Goal: Task Accomplishment & Management: Use online tool/utility

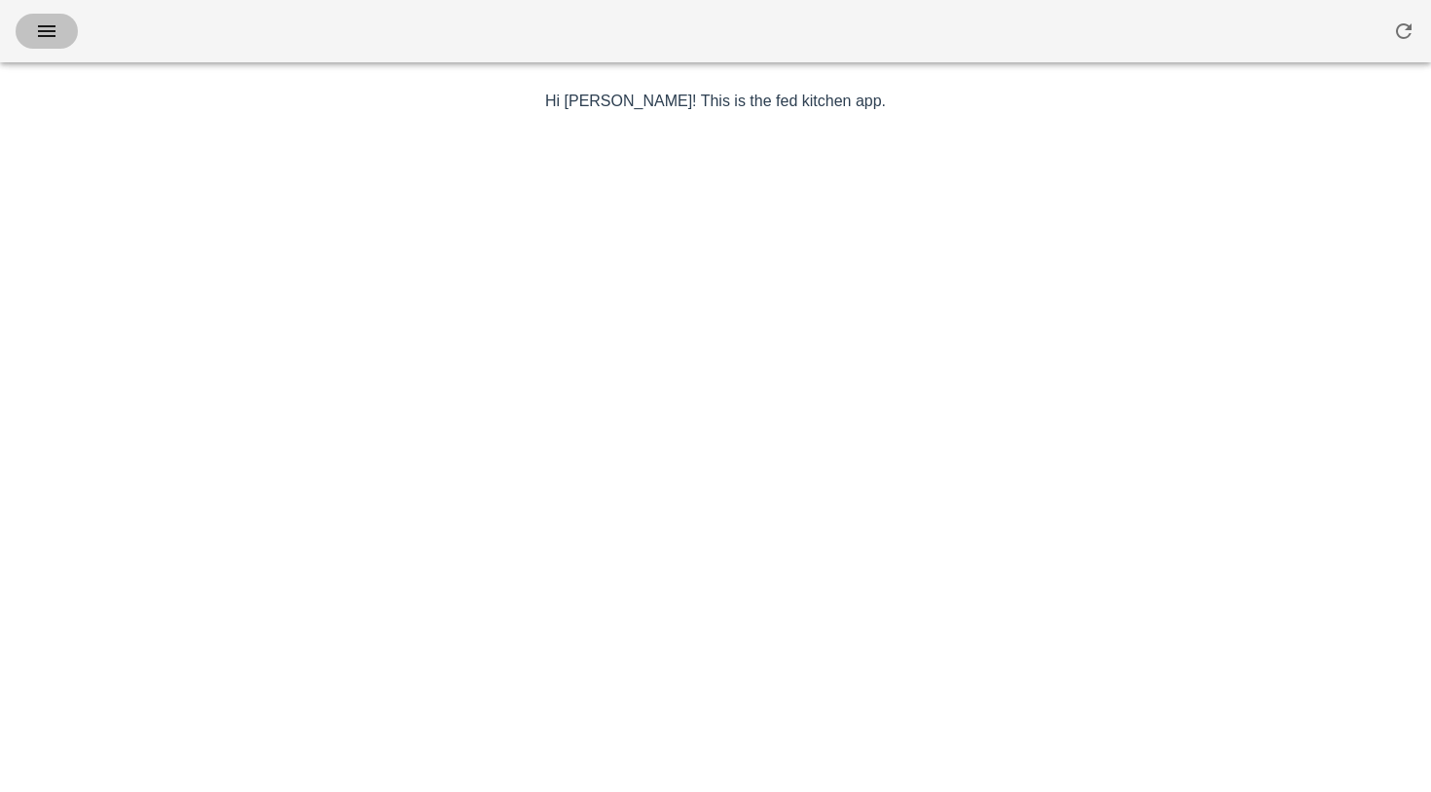
click at [62, 33] on button "button" at bounding box center [47, 31] width 62 height 35
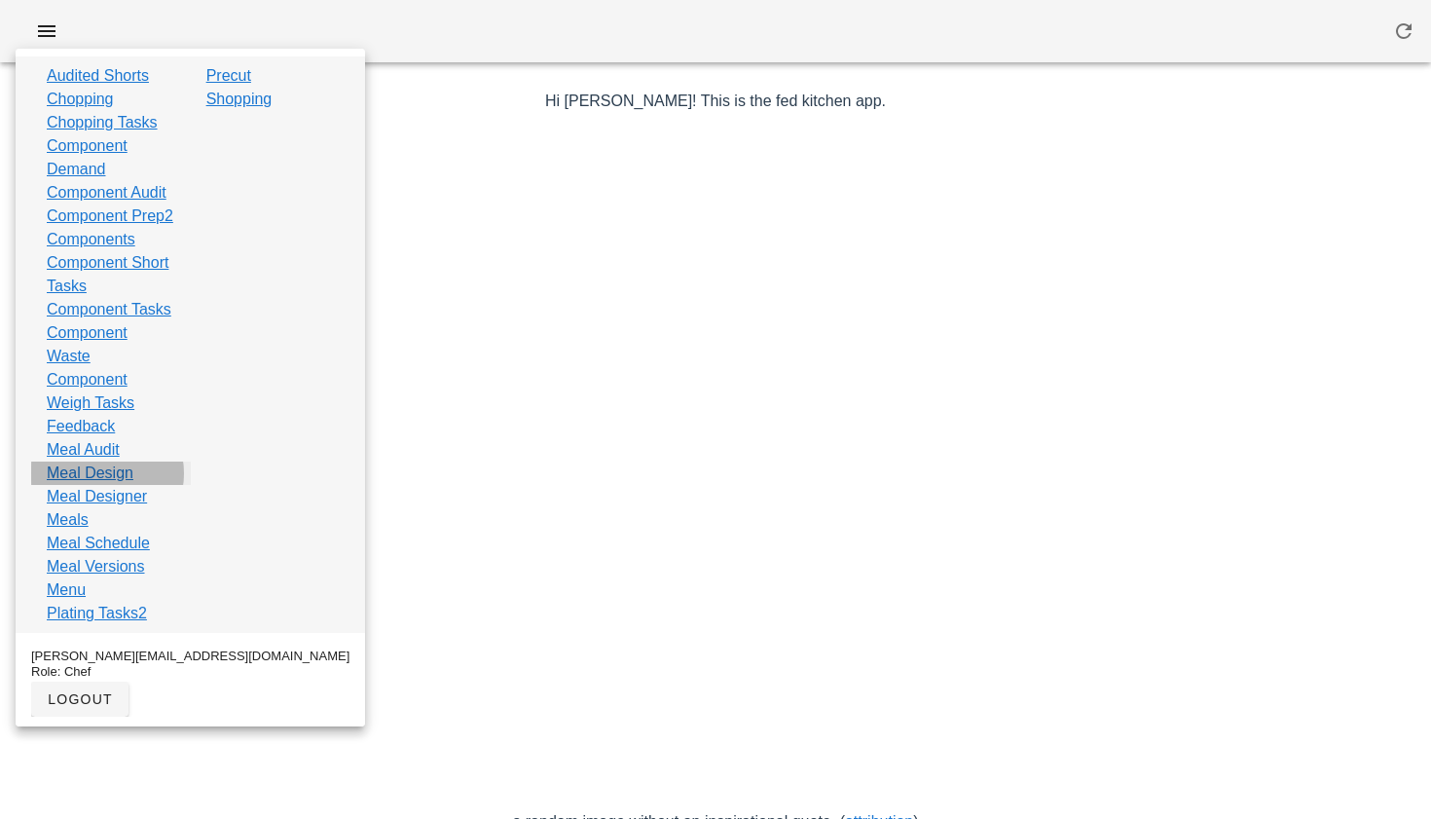
click at [112, 485] on link "Meal Design" at bounding box center [90, 472] width 87 height 23
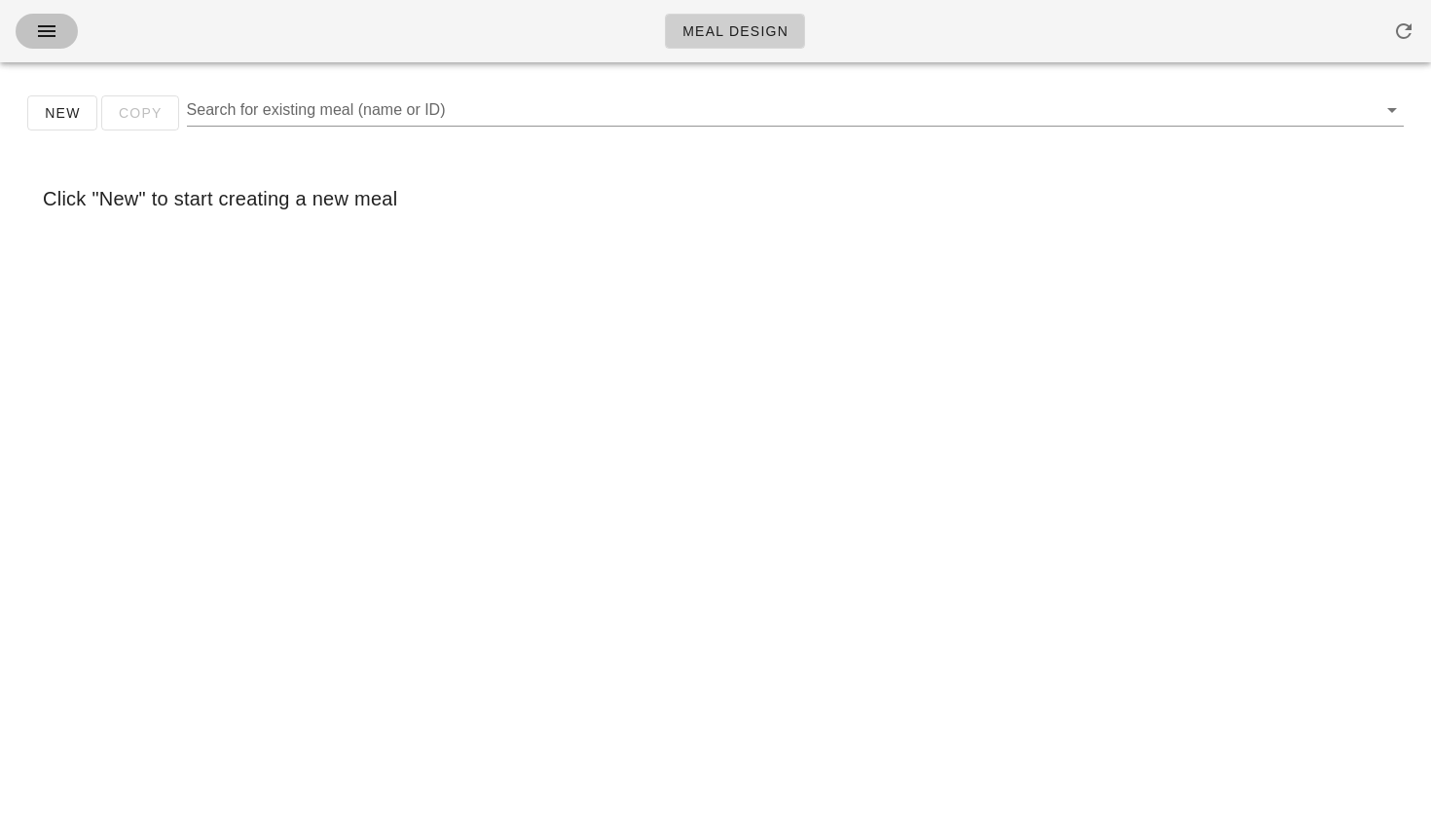
click at [49, 28] on icon "button" at bounding box center [46, 30] width 23 height 23
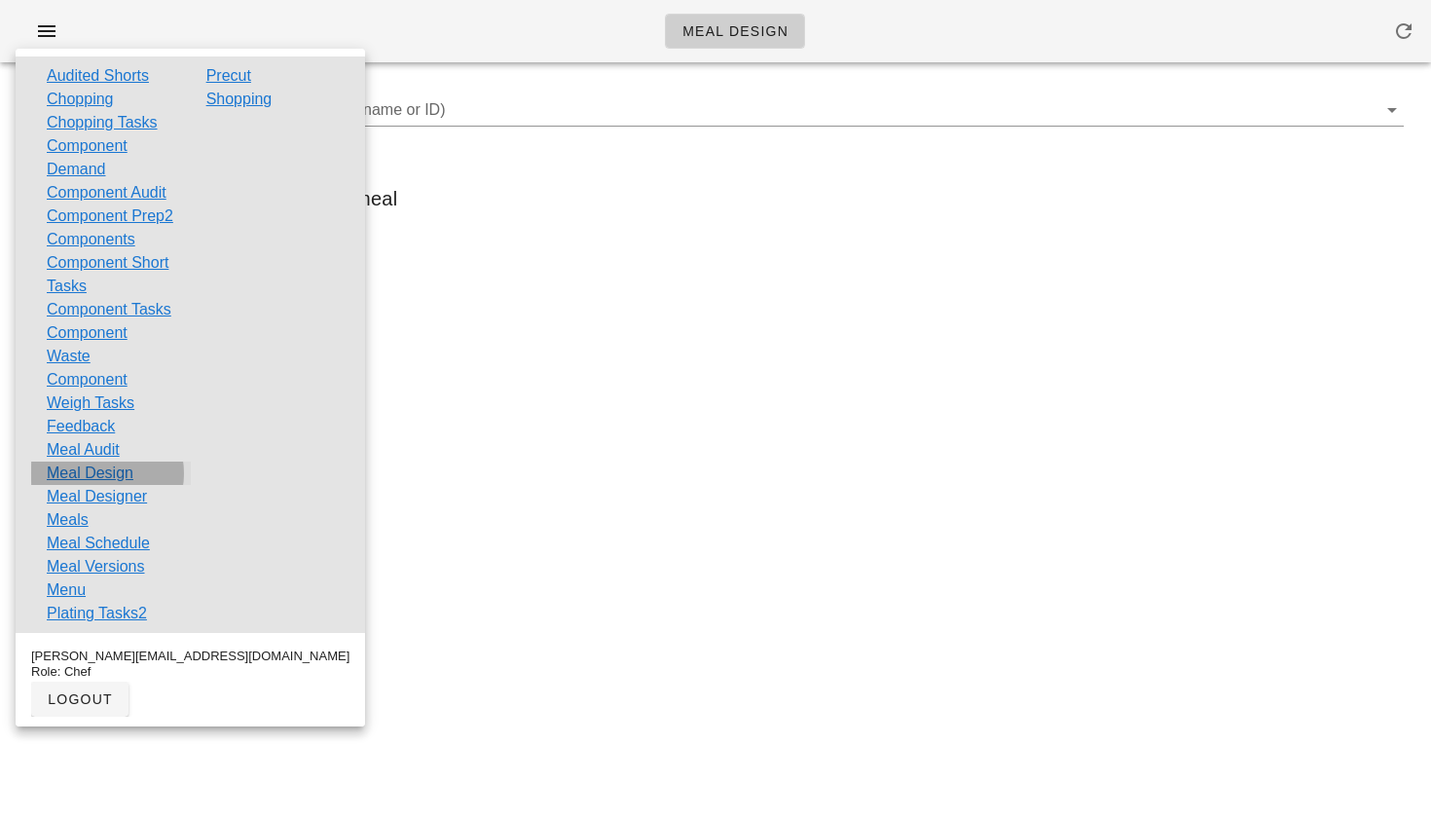
click at [62, 485] on link "Meal Design" at bounding box center [90, 472] width 87 height 23
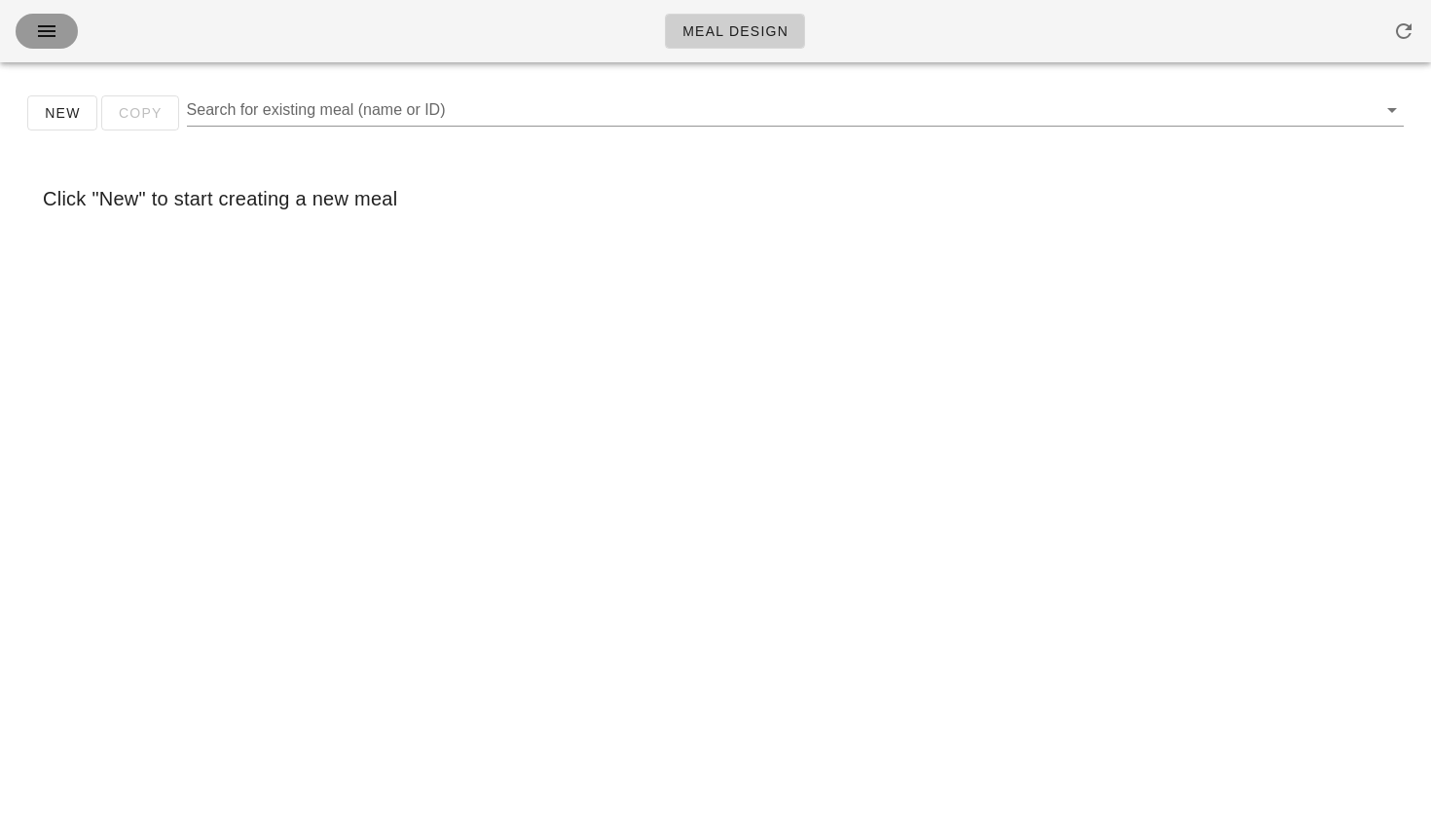
click at [53, 29] on icon "button" at bounding box center [46, 30] width 23 height 23
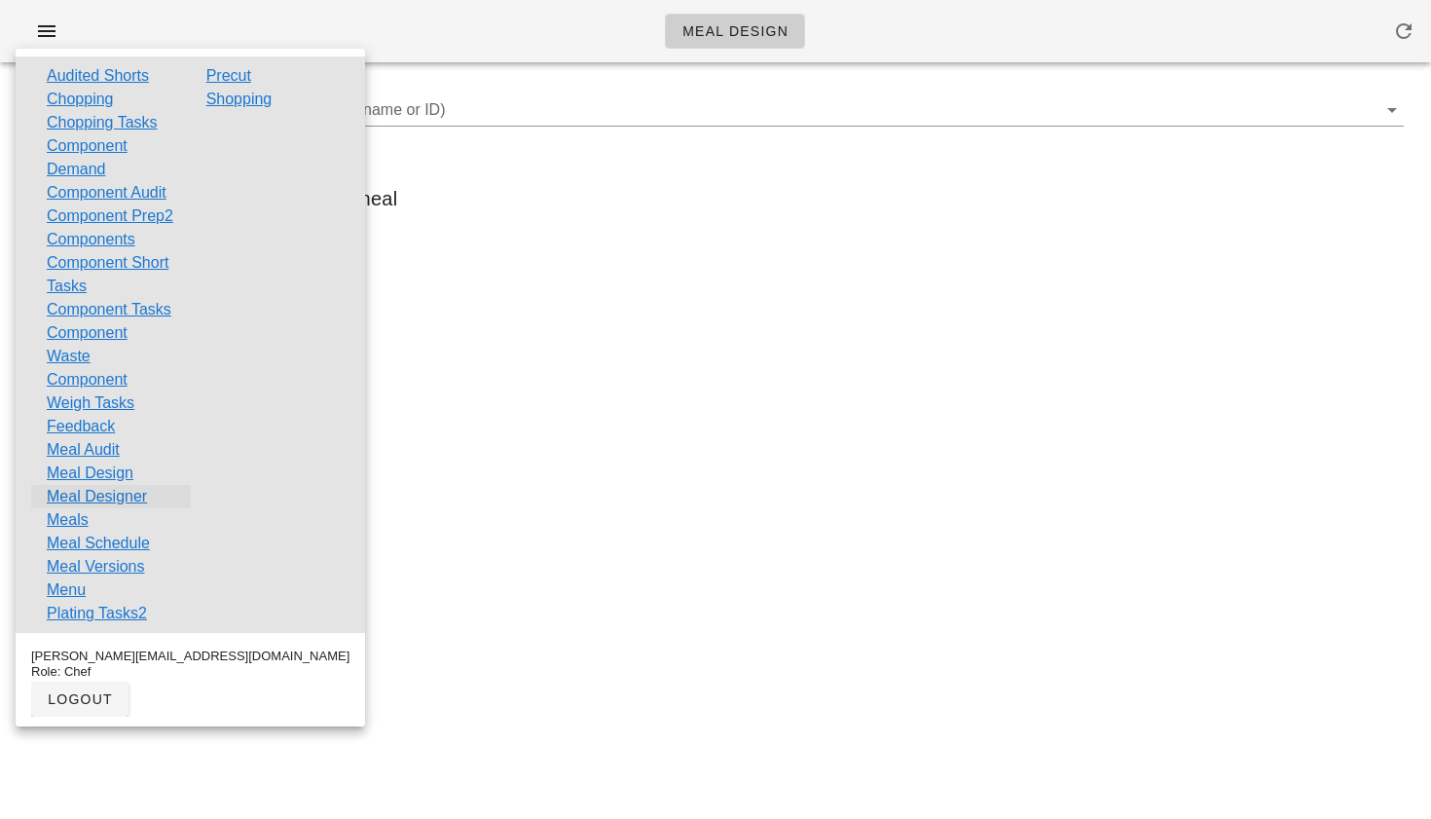
click at [93, 508] on link "Meal Designer" at bounding box center [97, 496] width 100 height 23
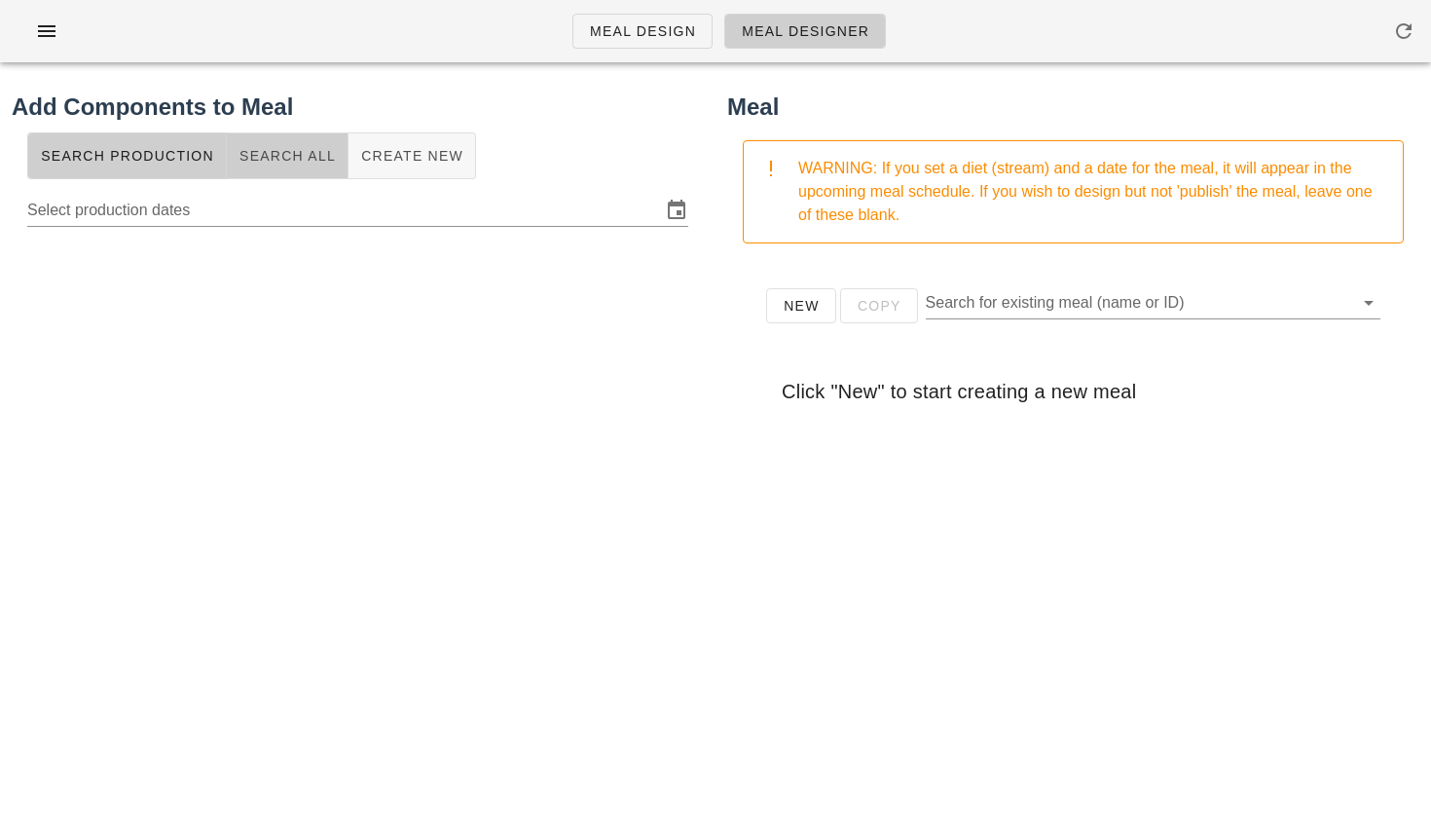
click at [283, 156] on span "Search All" at bounding box center [287, 156] width 97 height 16
click at [296, 188] on div at bounding box center [358, 218] width 692 height 62
click at [284, 203] on input "text" at bounding box center [342, 207] width 630 height 31
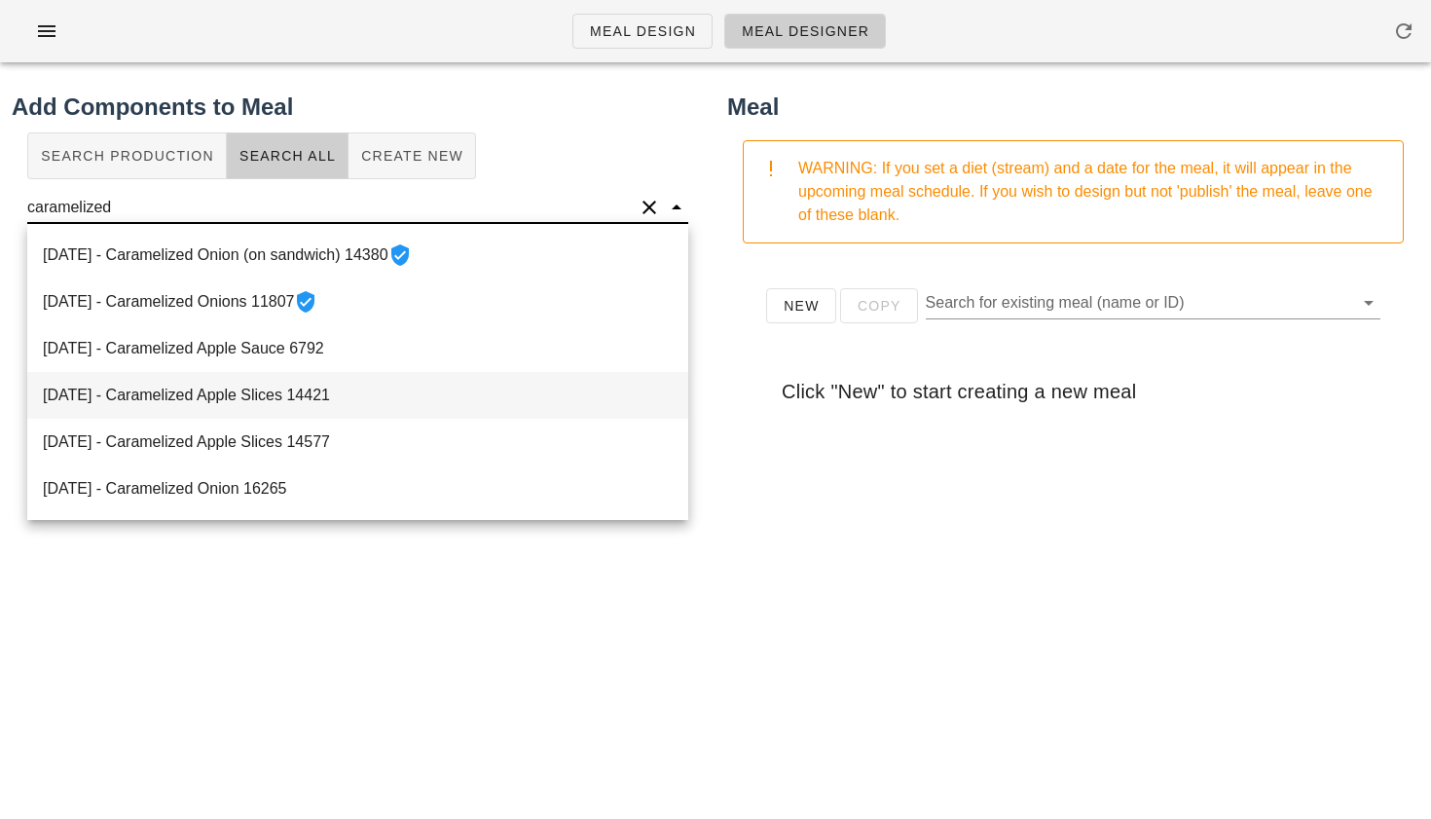
click at [238, 402] on div "[DATE] - Caramelized Apple Slices 14421" at bounding box center [357, 395] width 661 height 47
type input "Caramelized Apple Slices"
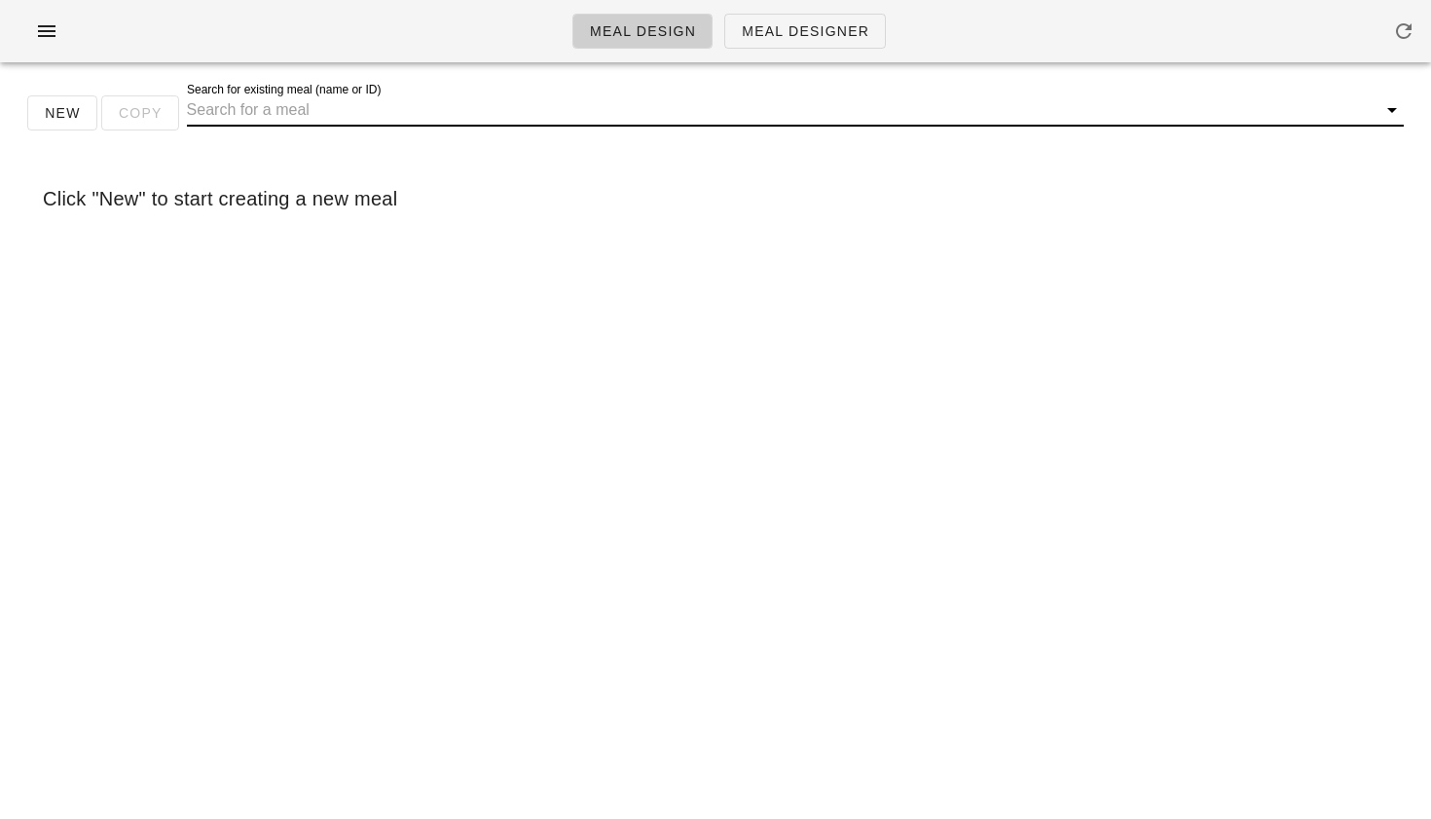
click at [227, 111] on input "Search for existing meal (name or ID)" at bounding box center [780, 109] width 1186 height 31
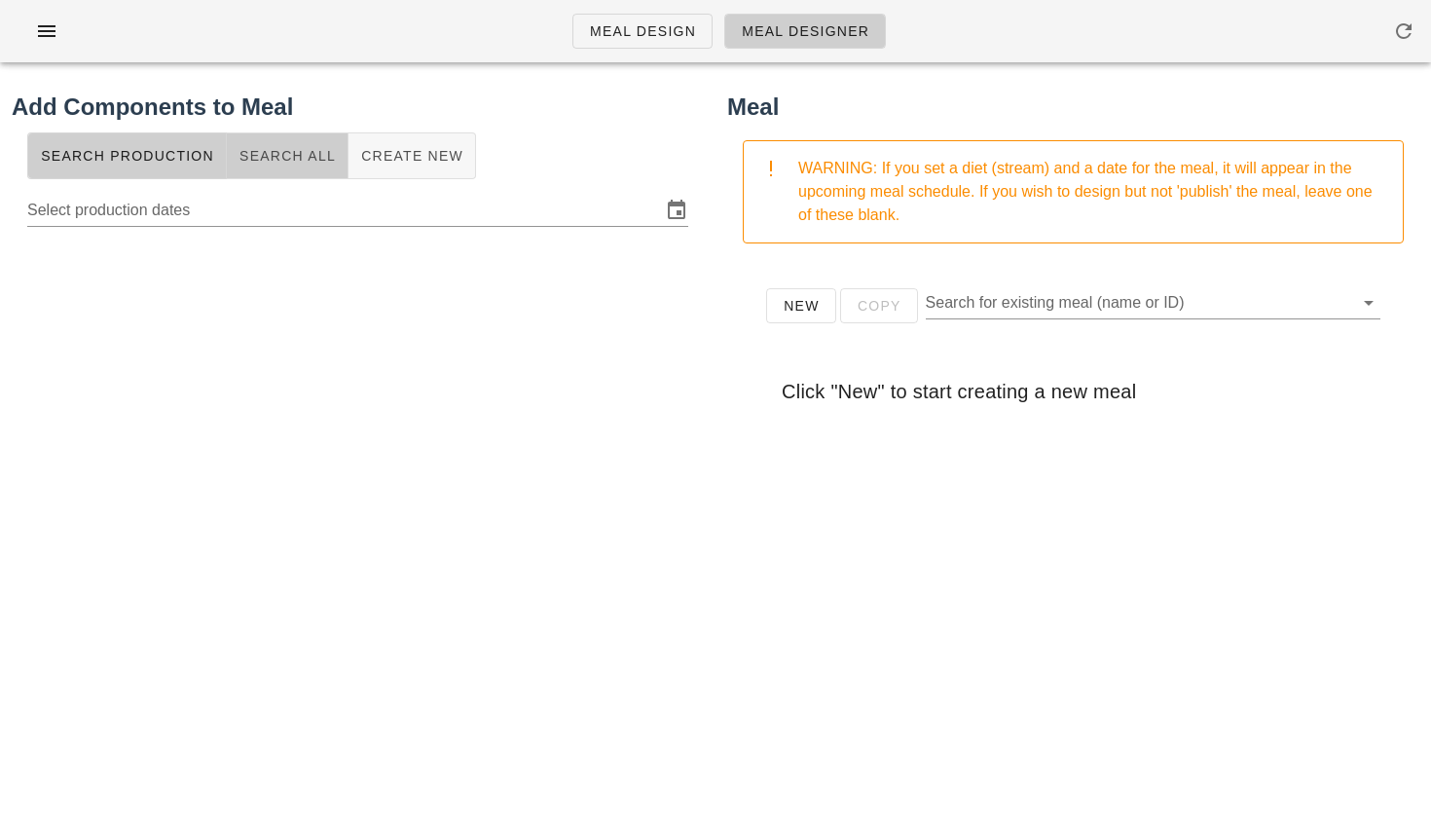
click at [281, 166] on button "Search All" at bounding box center [288, 155] width 122 height 47
click at [252, 207] on input "text" at bounding box center [342, 207] width 630 height 31
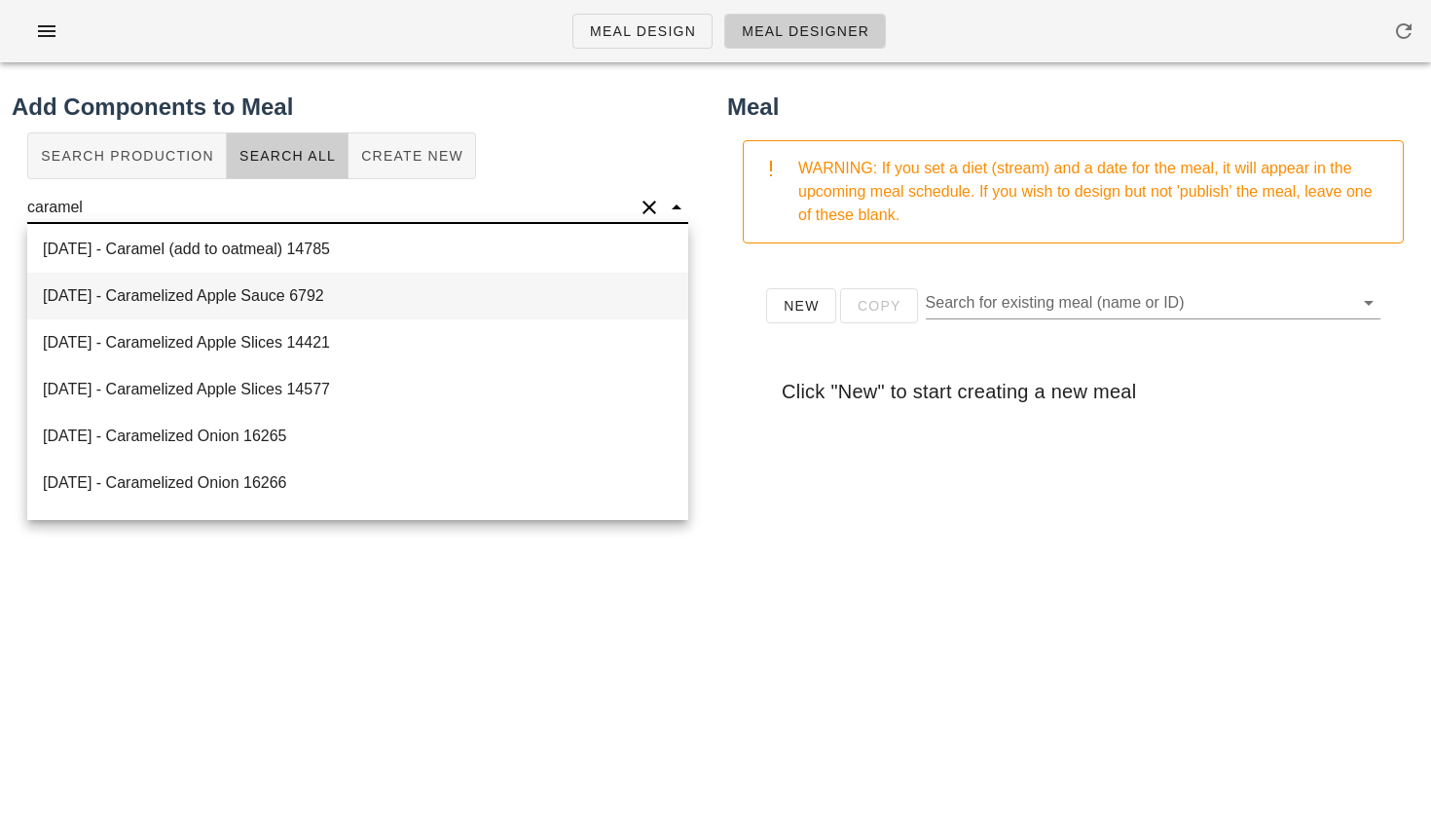
scroll to position [148, 0]
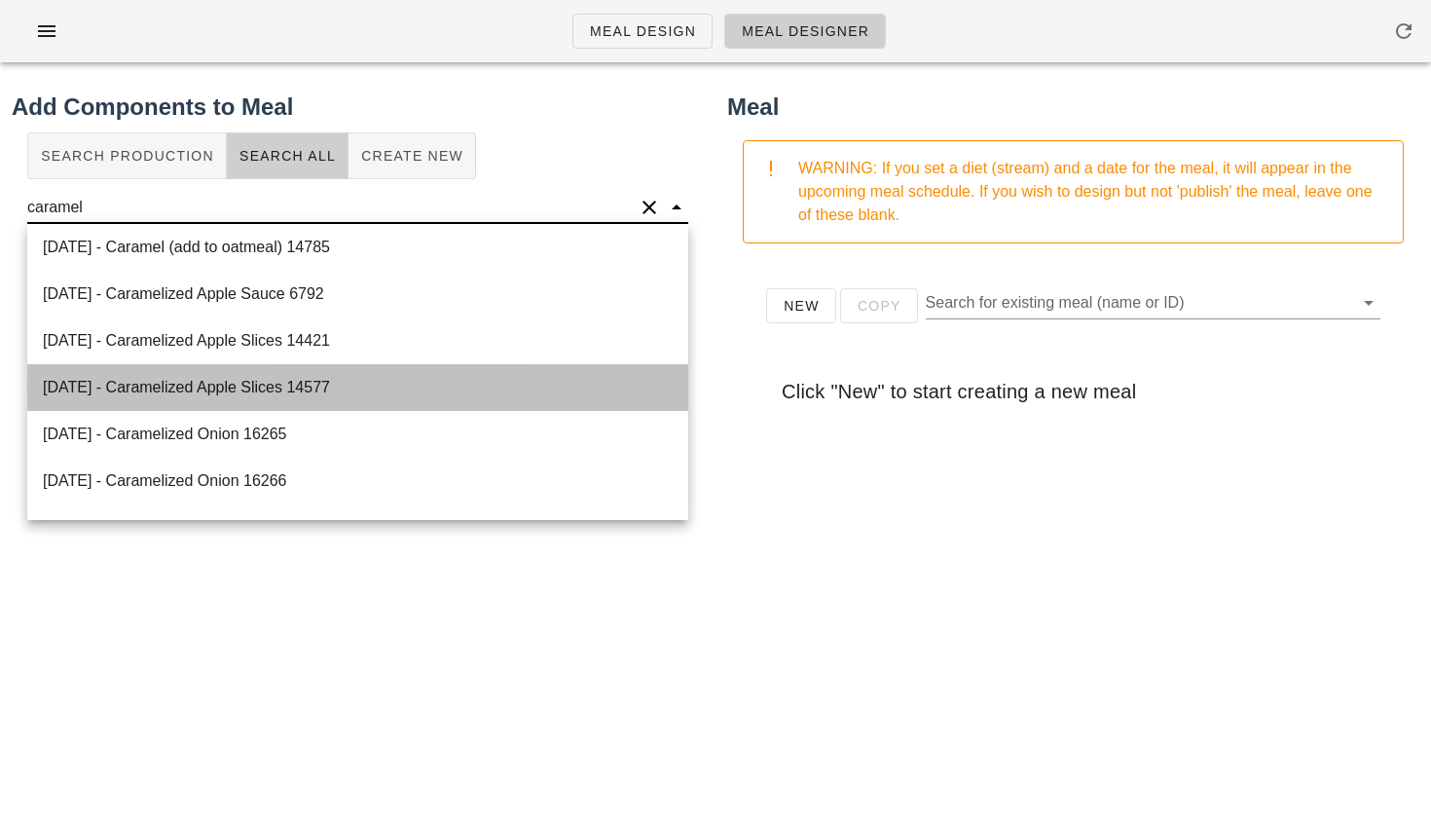
click at [290, 393] on div "[DATE] - Caramelized Apple Slices 14577" at bounding box center [357, 387] width 661 height 47
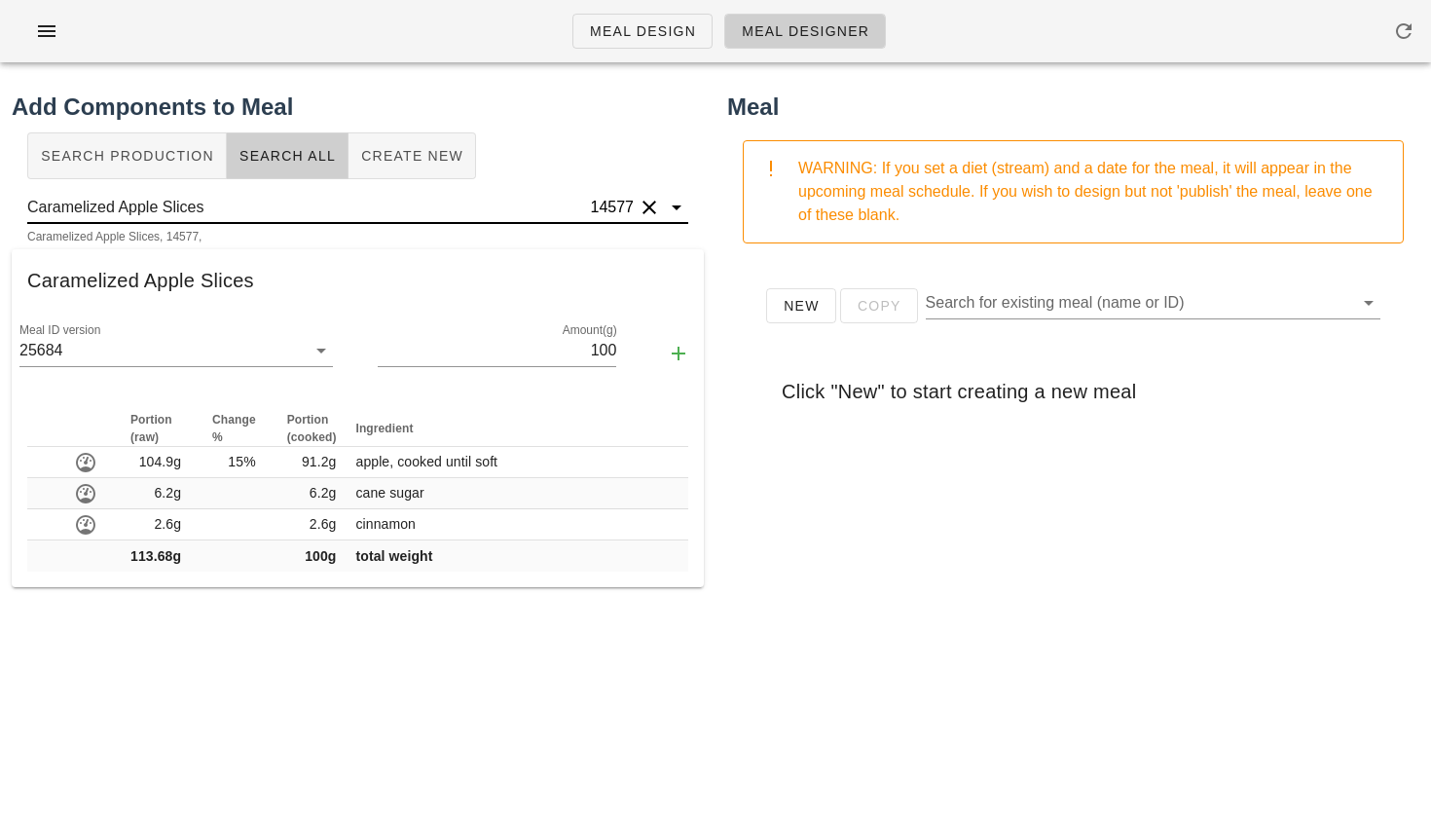
click at [319, 211] on input "Caramelized Apple Slices" at bounding box center [307, 207] width 560 height 31
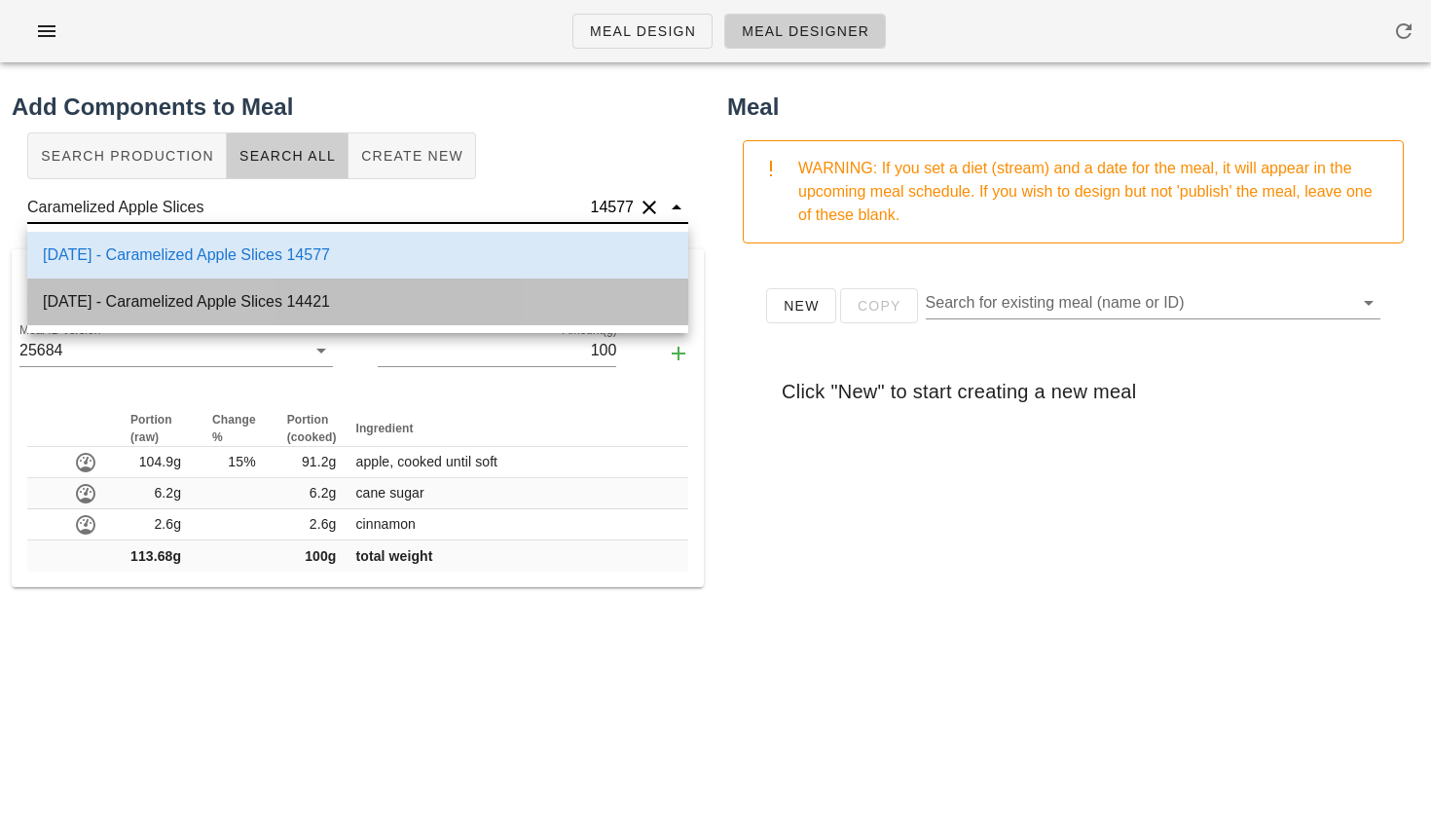
click at [373, 288] on div "[DATE] - Caramelized Apple Slices 14421" at bounding box center [357, 301] width 661 height 47
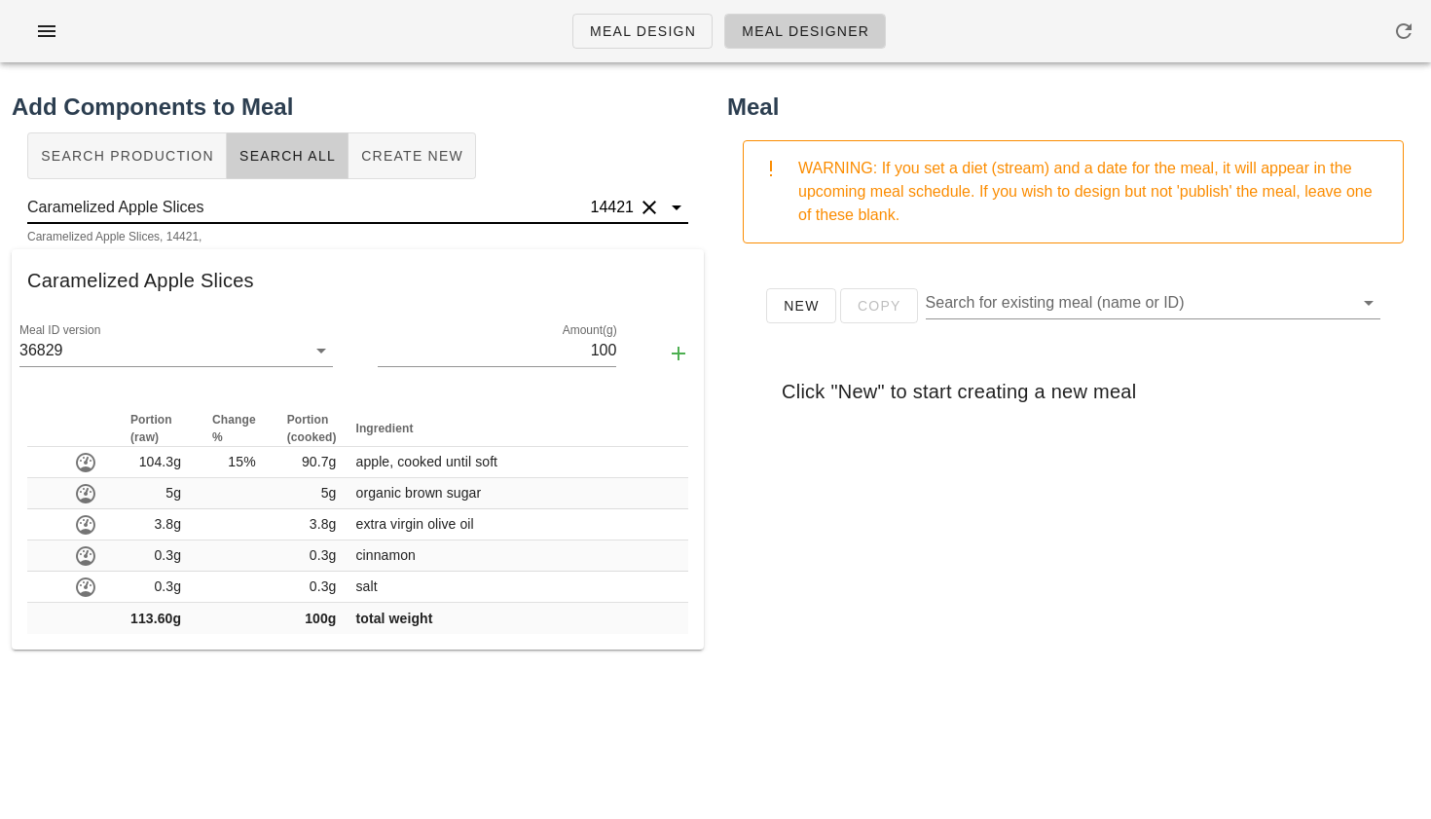
type input "Caramelized Apple Slices"
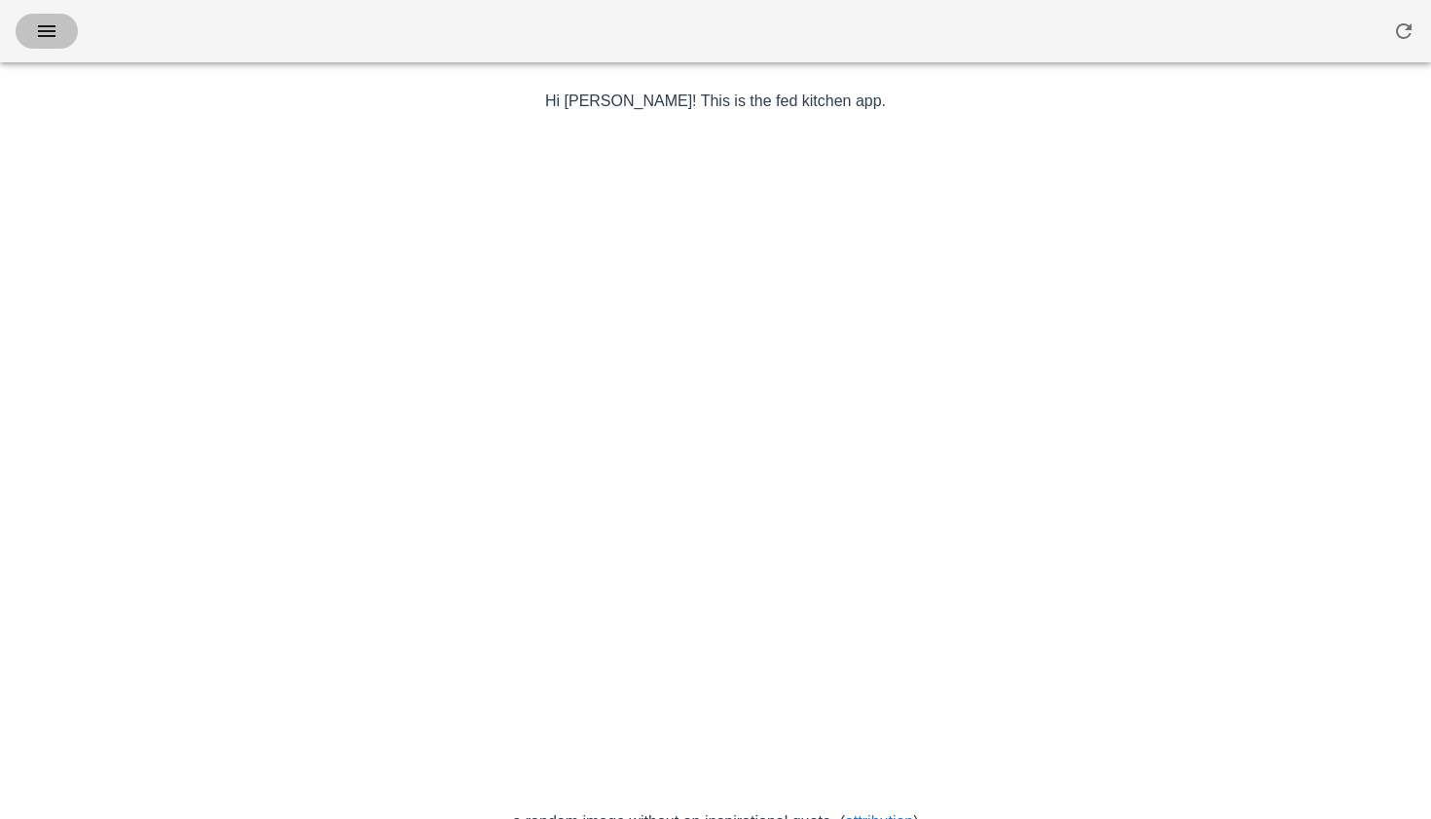
click at [53, 25] on icon "button" at bounding box center [46, 30] width 23 height 23
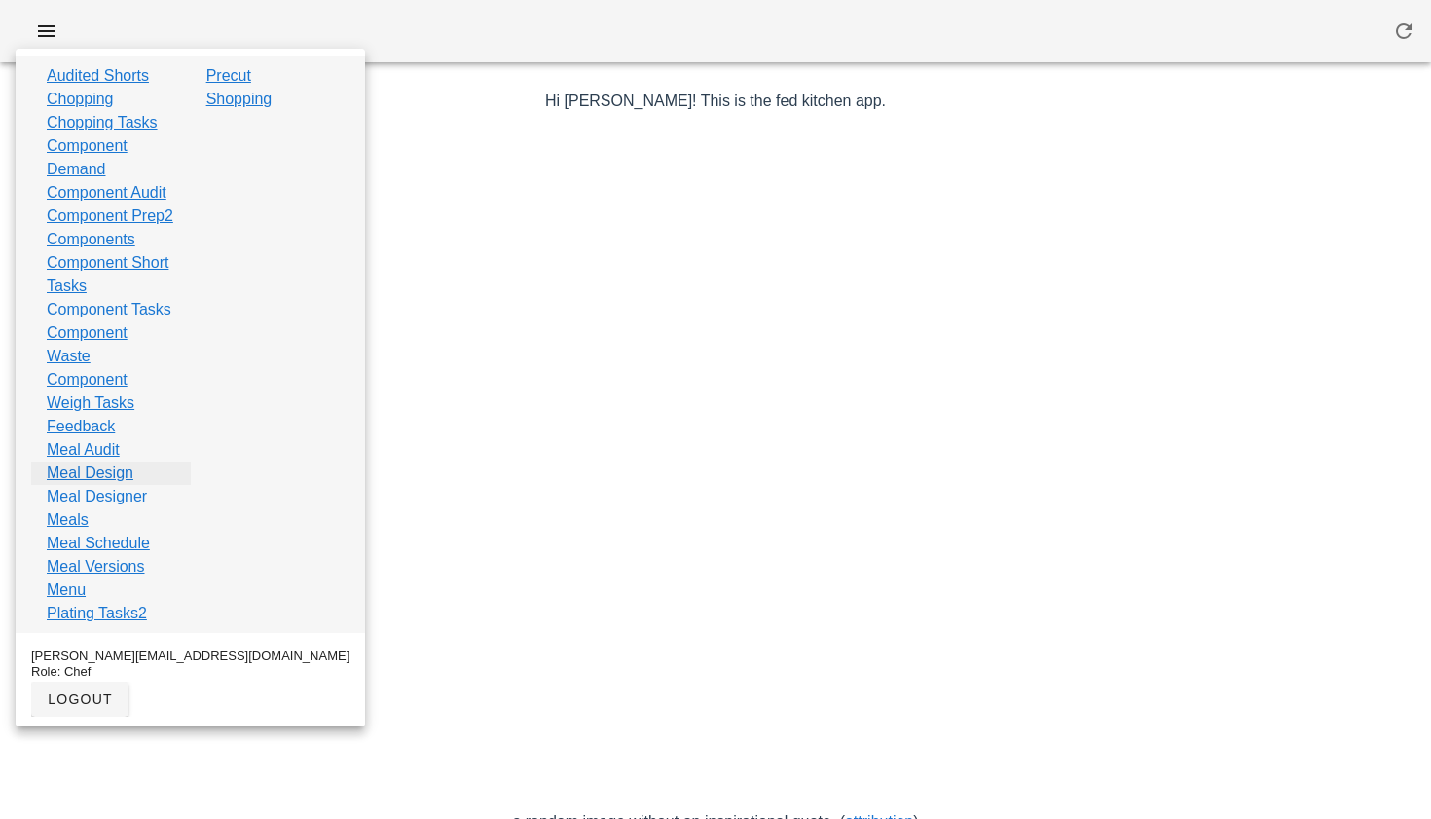
click at [116, 485] on link "Meal Design" at bounding box center [90, 472] width 87 height 23
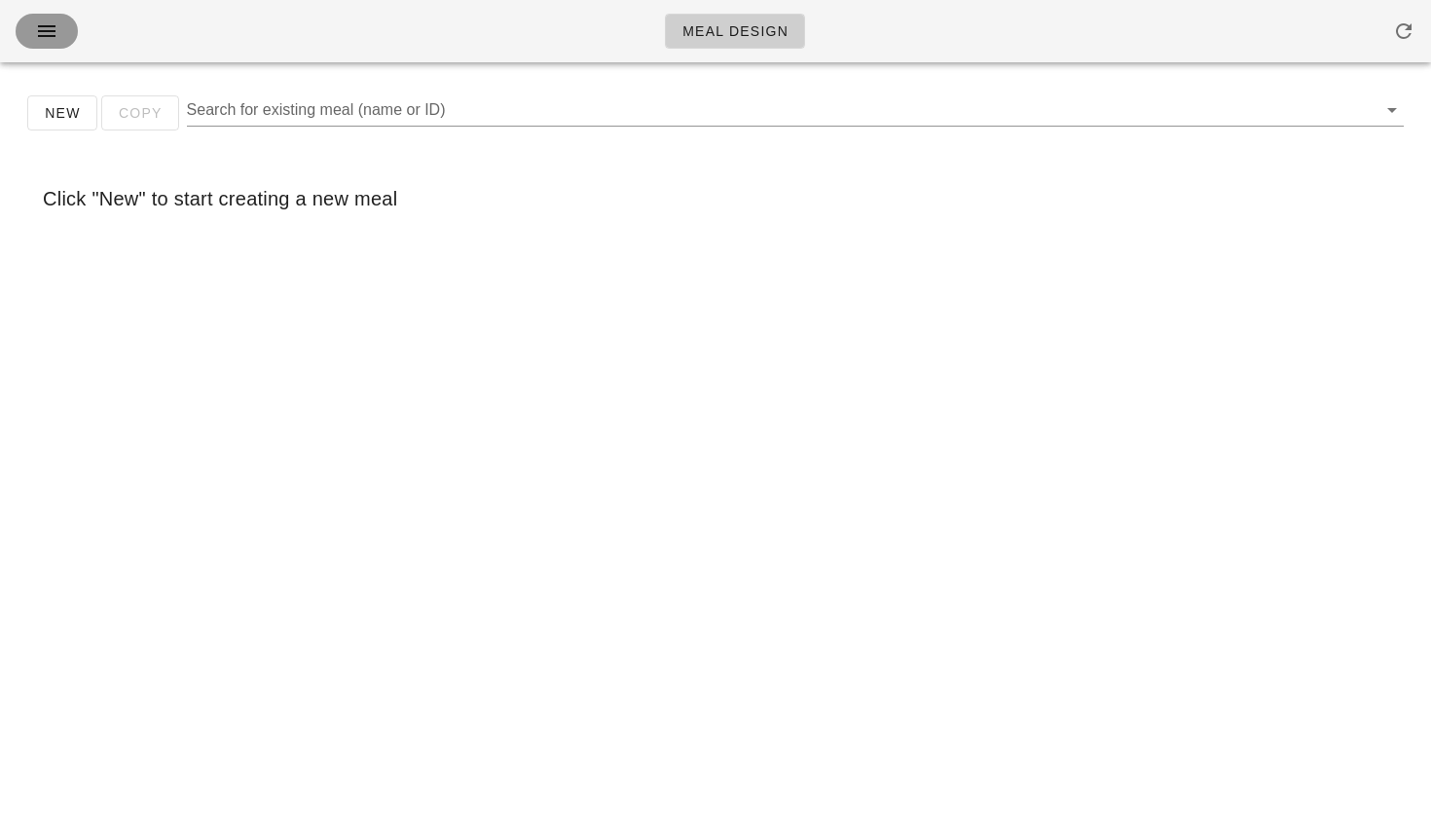
click at [42, 20] on icon "button" at bounding box center [46, 30] width 23 height 23
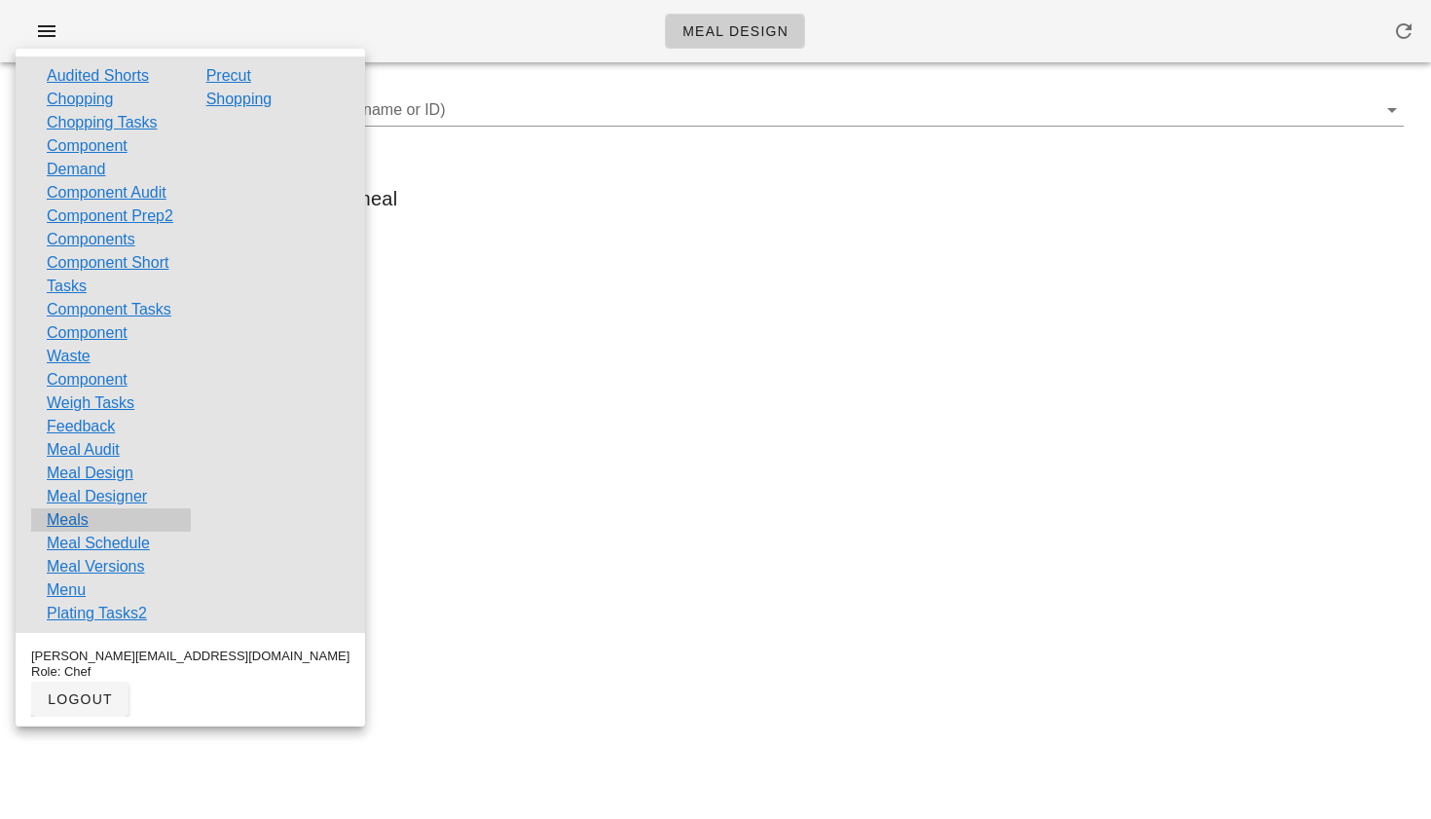
click at [92, 532] on div "Meals" at bounding box center [111, 519] width 160 height 23
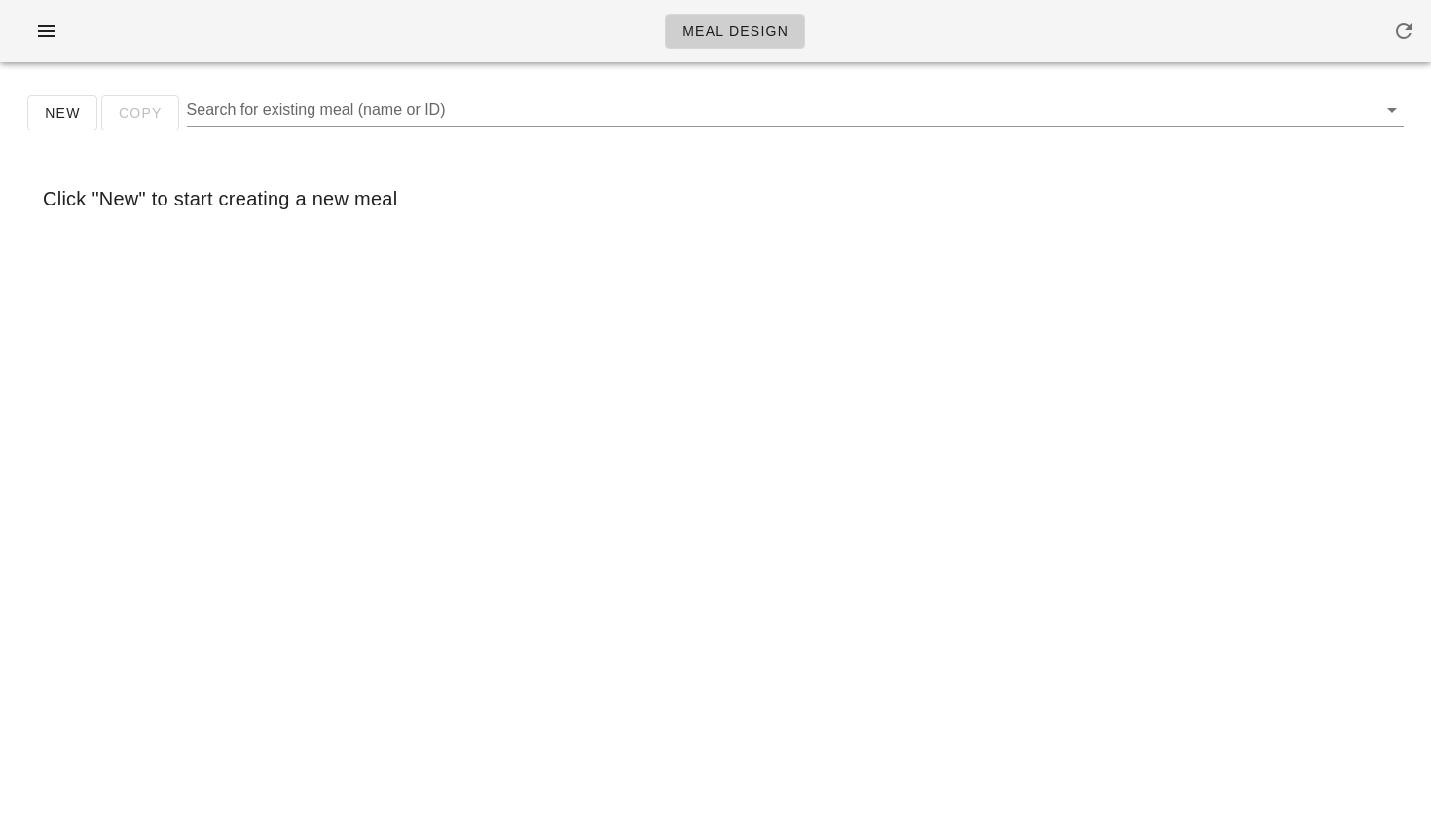
click at [92, 584] on div "Meal Design New Copy Search for existing meal (name or ID) Click "New" to start…" at bounding box center [715, 409] width 1431 height 819
click at [56, 35] on icon "button" at bounding box center [46, 30] width 23 height 23
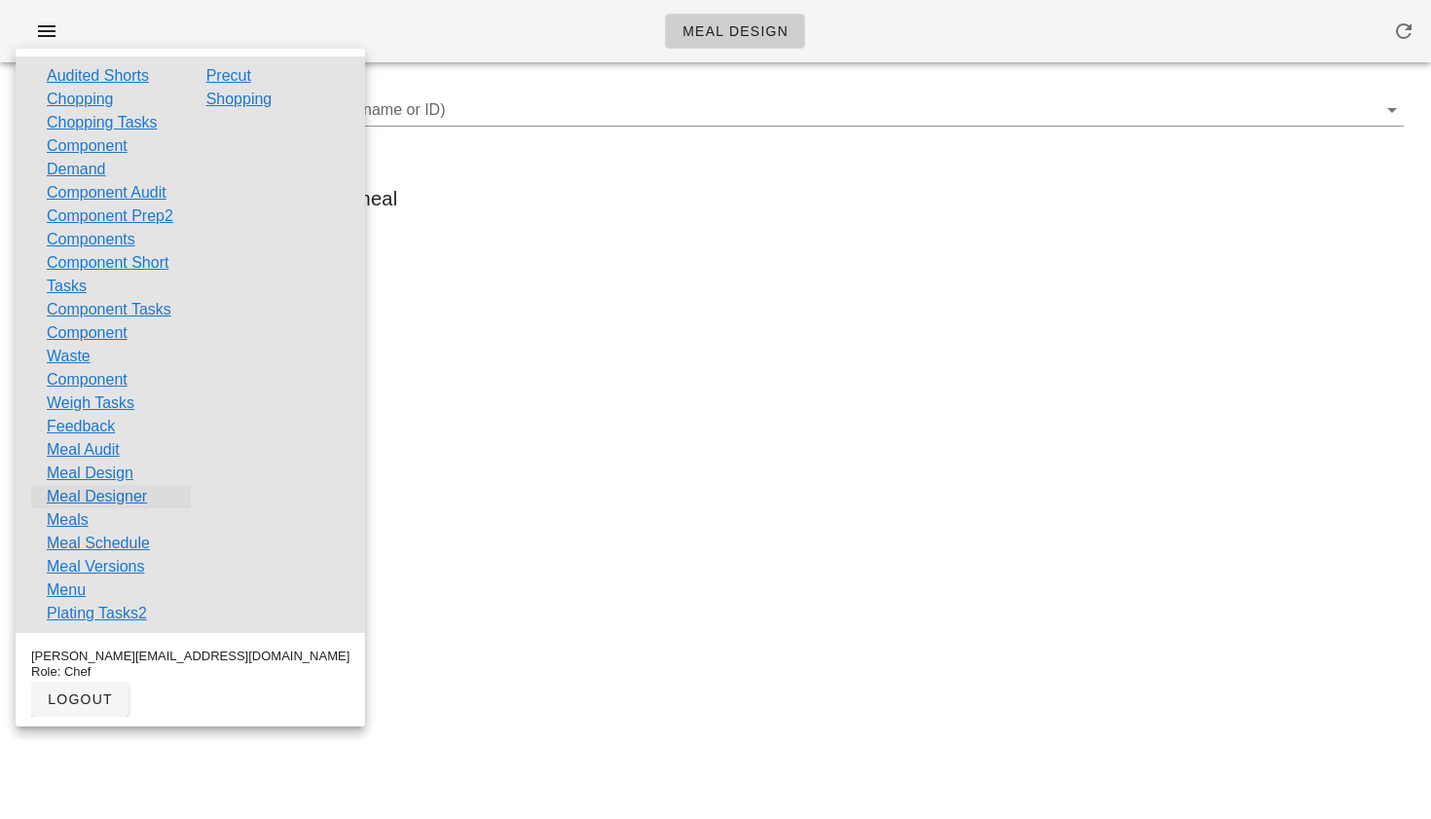
click at [76, 508] on link "Meal Designer" at bounding box center [97, 496] width 100 height 23
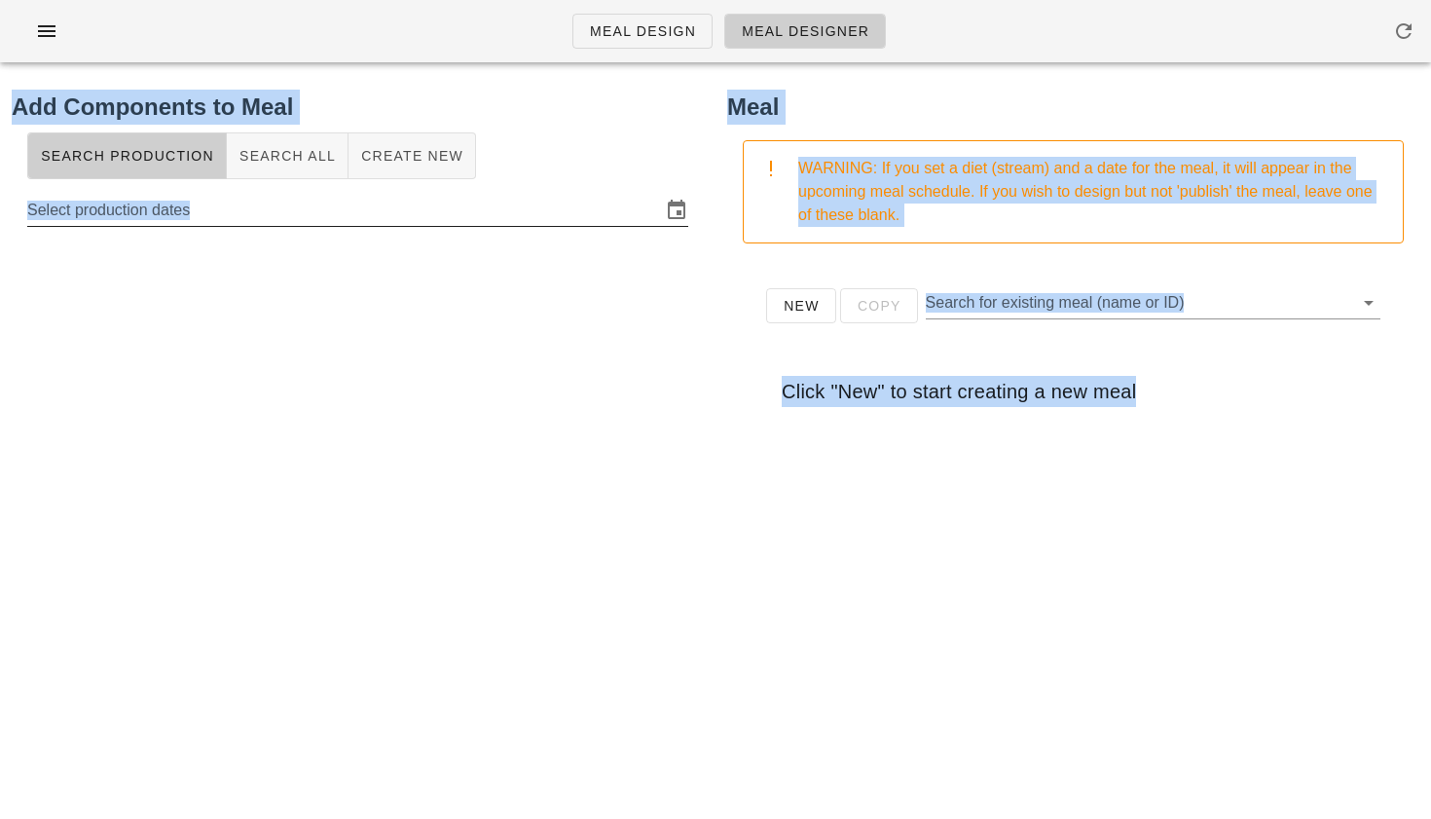
click at [296, 199] on input "Select production dates" at bounding box center [344, 210] width 634 height 31
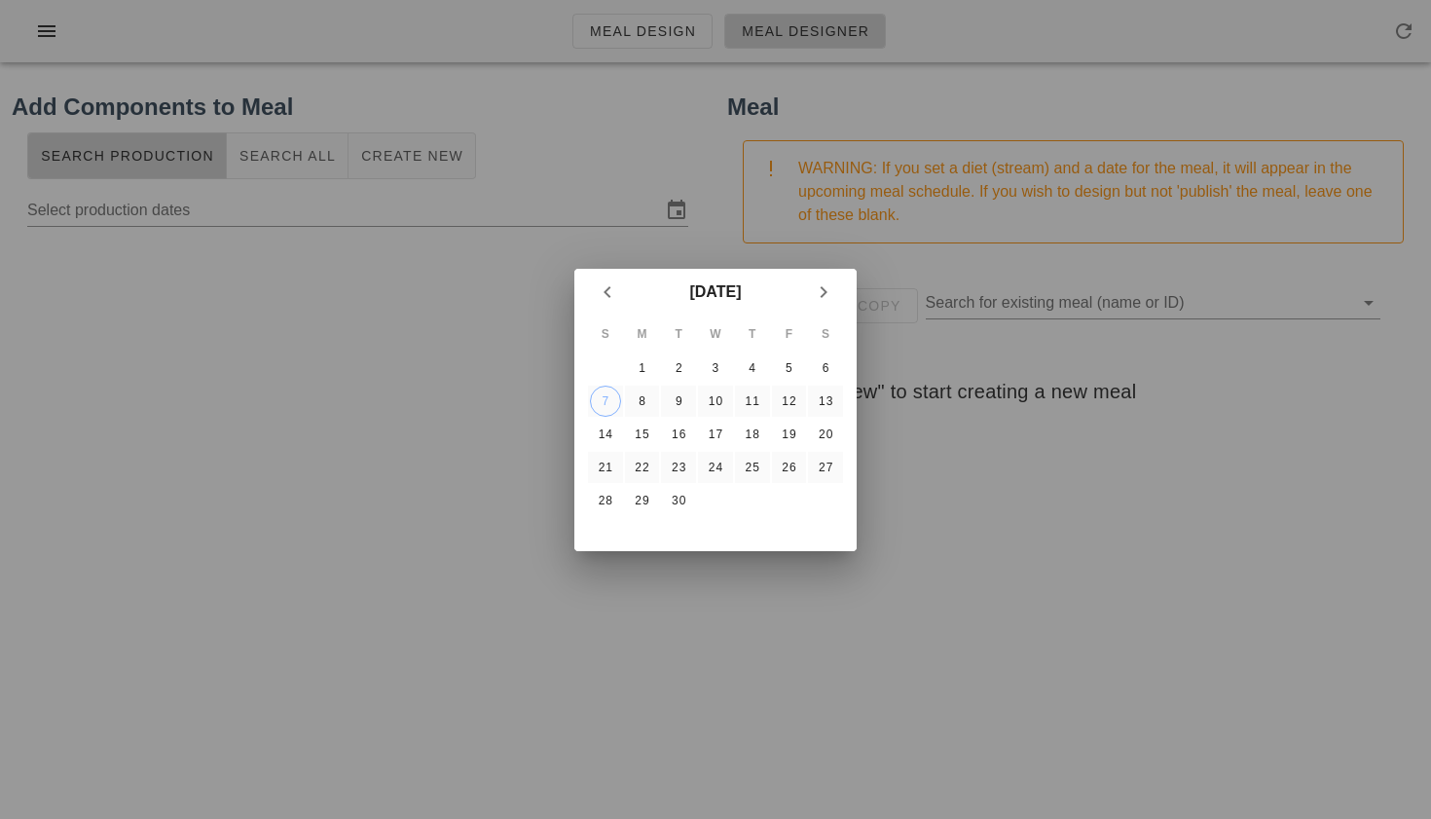
click at [366, 426] on div at bounding box center [715, 409] width 1431 height 819
type input "Sunday September 7"
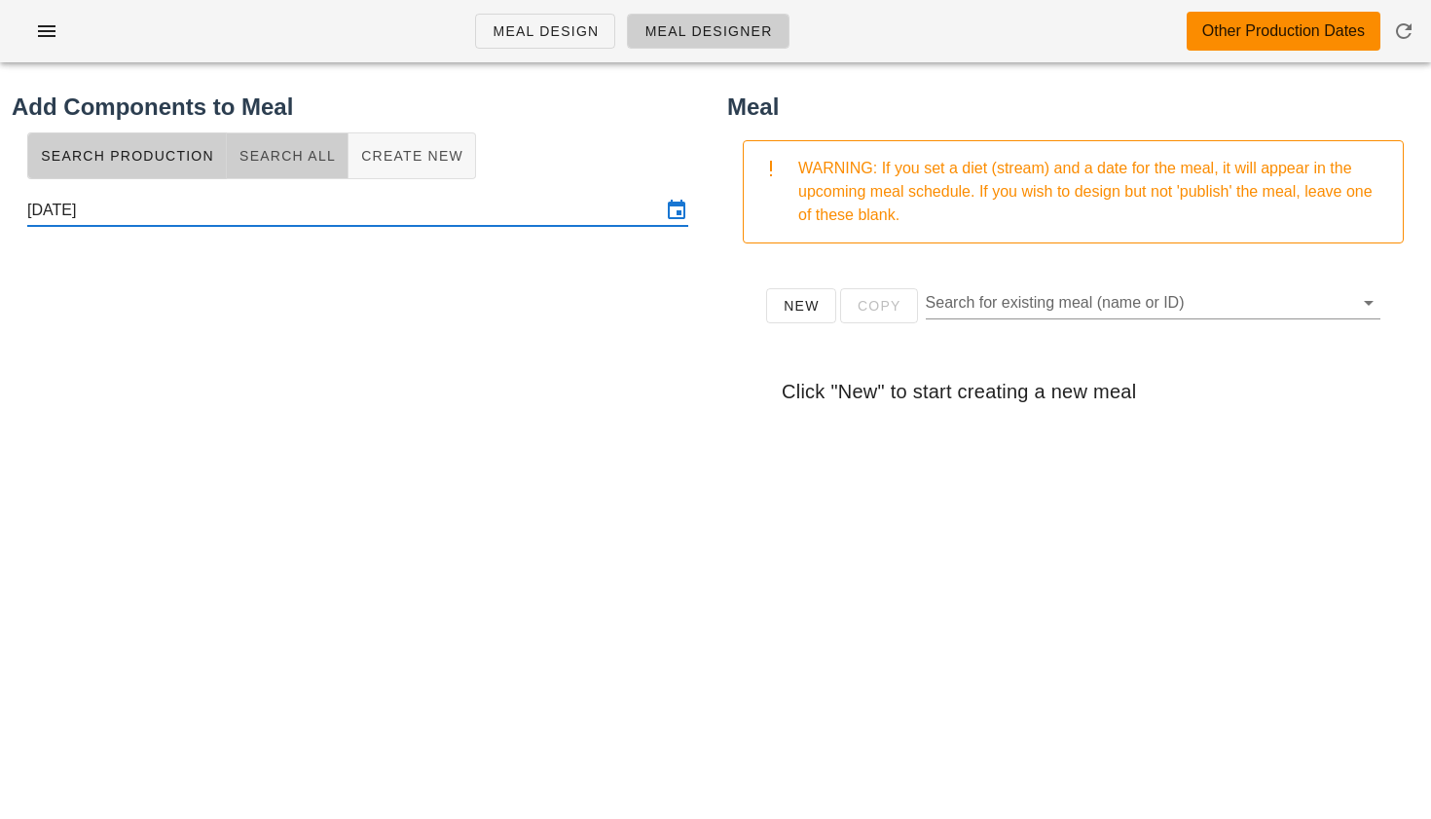
click at [300, 144] on button "Search All" at bounding box center [288, 155] width 122 height 47
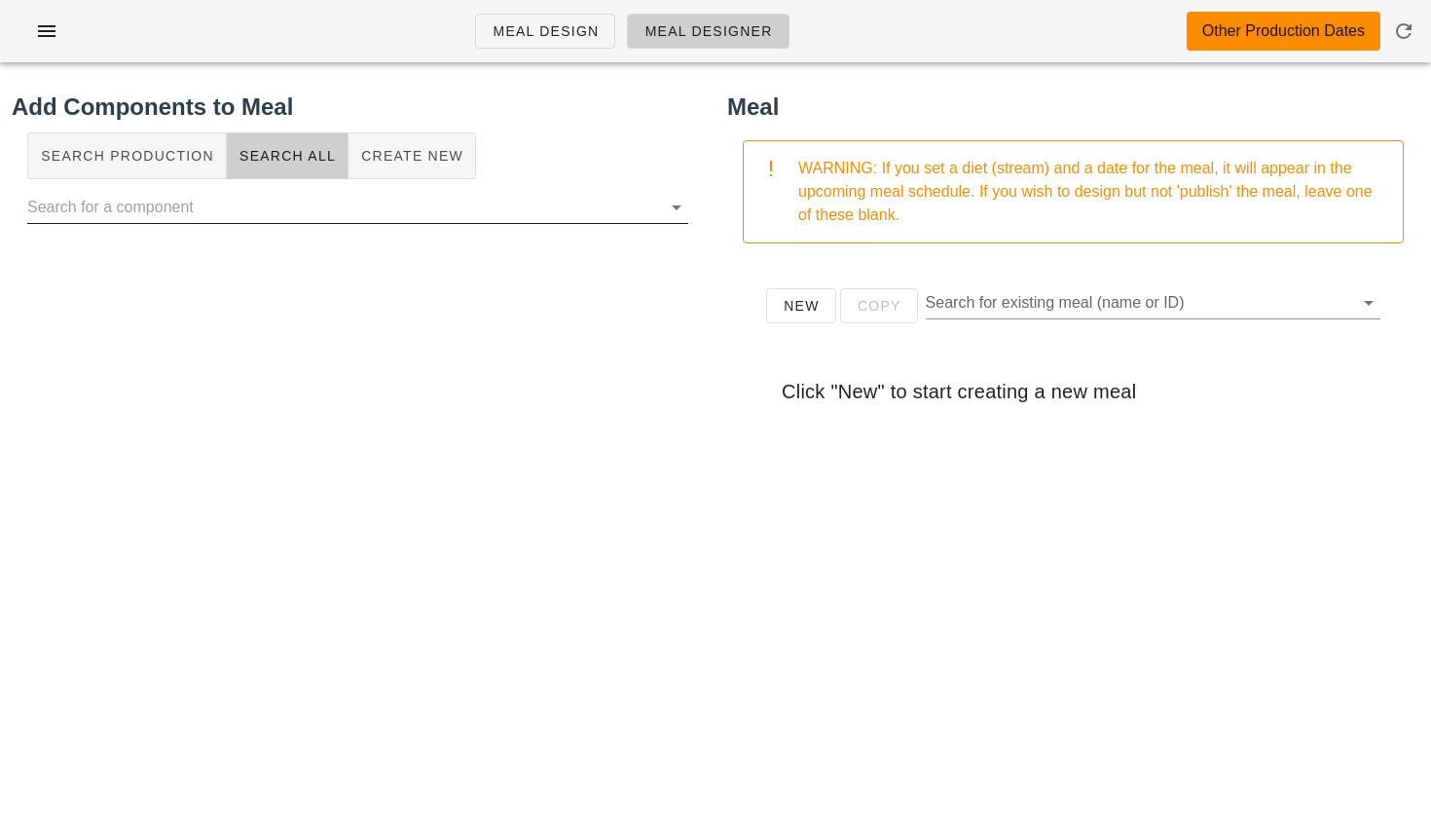
click at [178, 218] on input "text" at bounding box center [342, 207] width 630 height 31
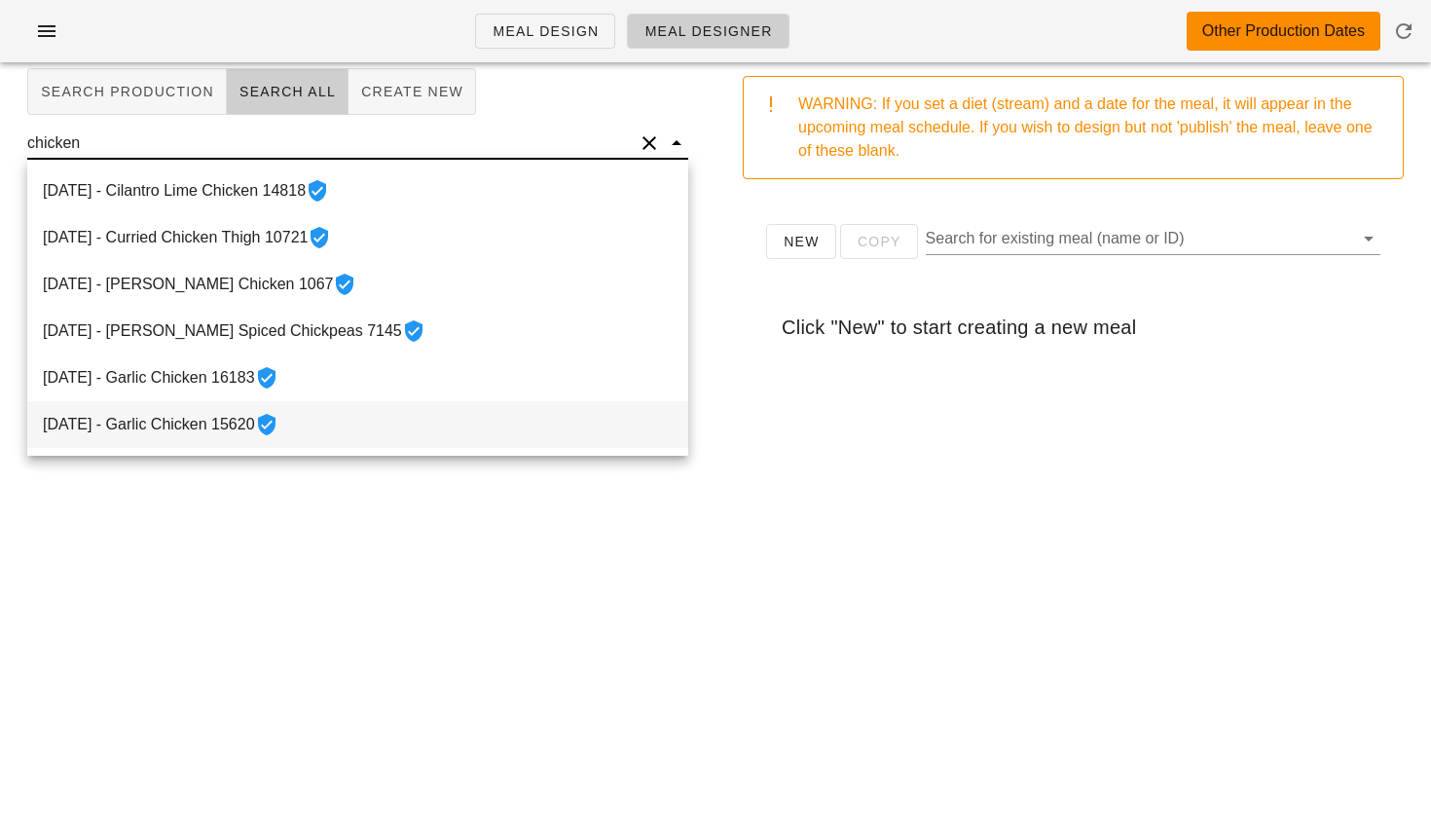
scroll to position [55, 0]
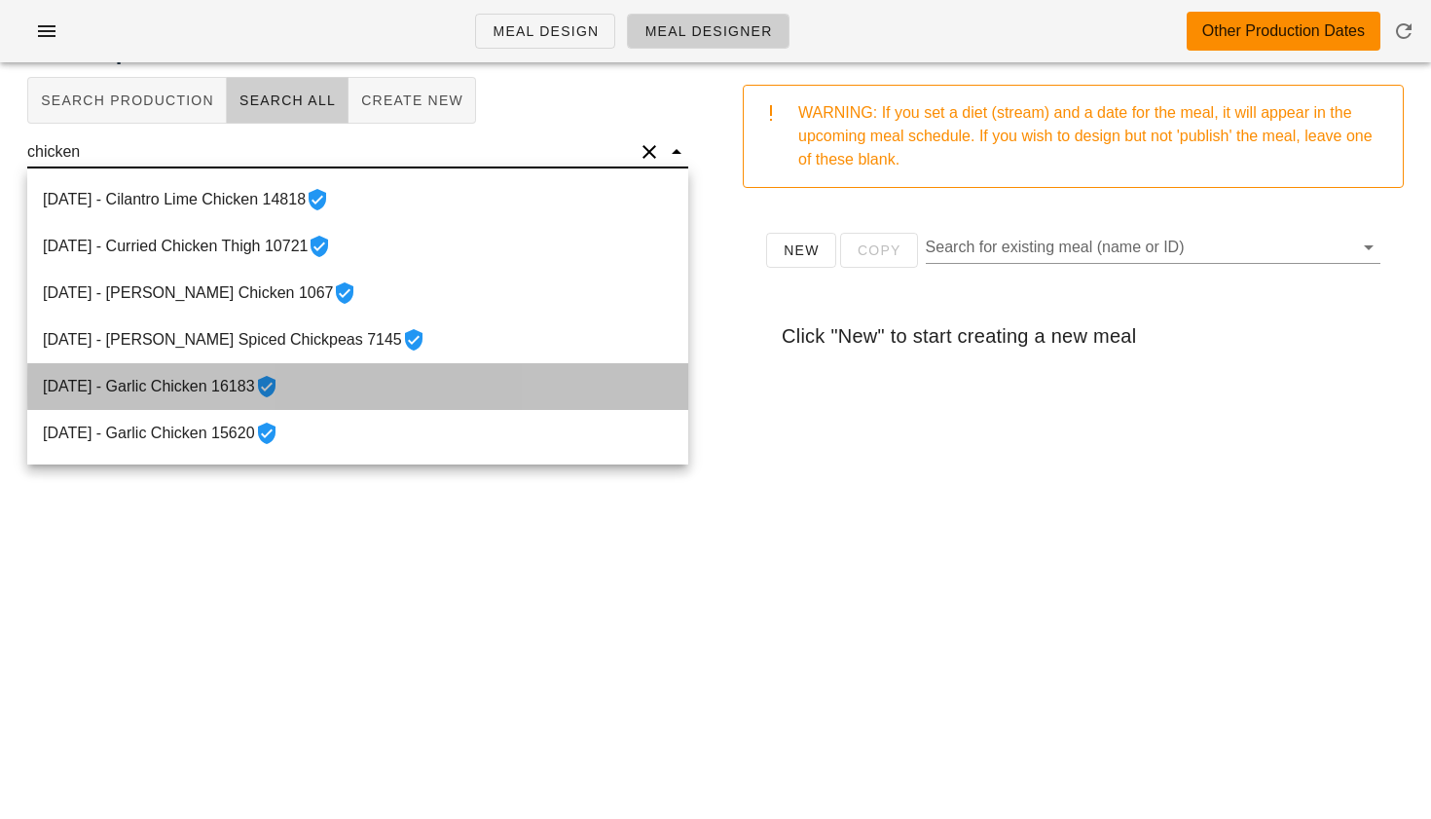
click at [219, 379] on div "2022-05-31 - Garlic Chicken 16183" at bounding box center [357, 386] width 661 height 47
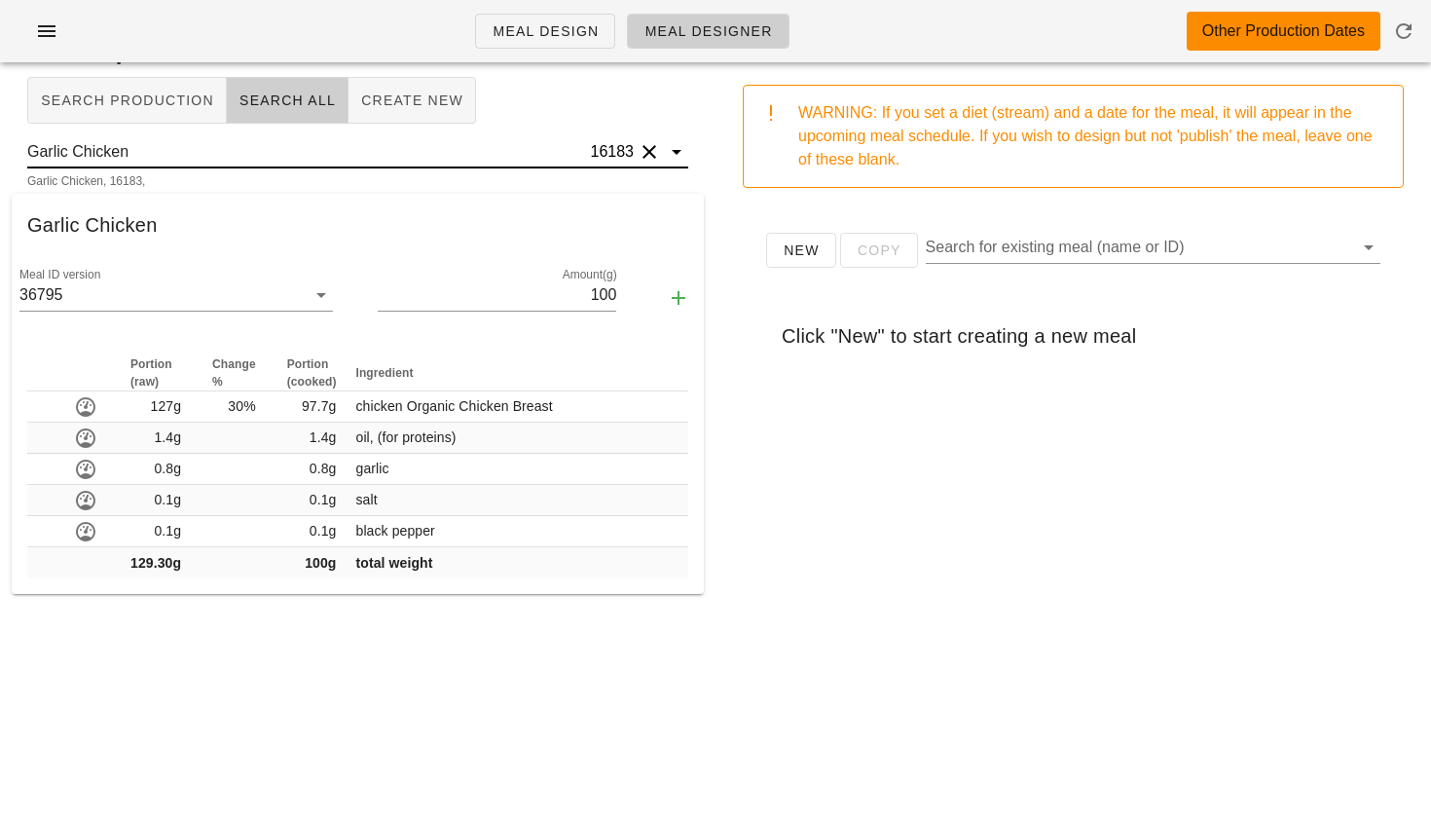
scroll to position [1, 0]
drag, startPoint x: 72, startPoint y: 152, endPoint x: 0, endPoint y: 152, distance: 72.0
click at [0, 152] on div "Add Components to Meal Search Production Search All Create New Garlic Chicken 1…" at bounding box center [358, 508] width 716 height 972
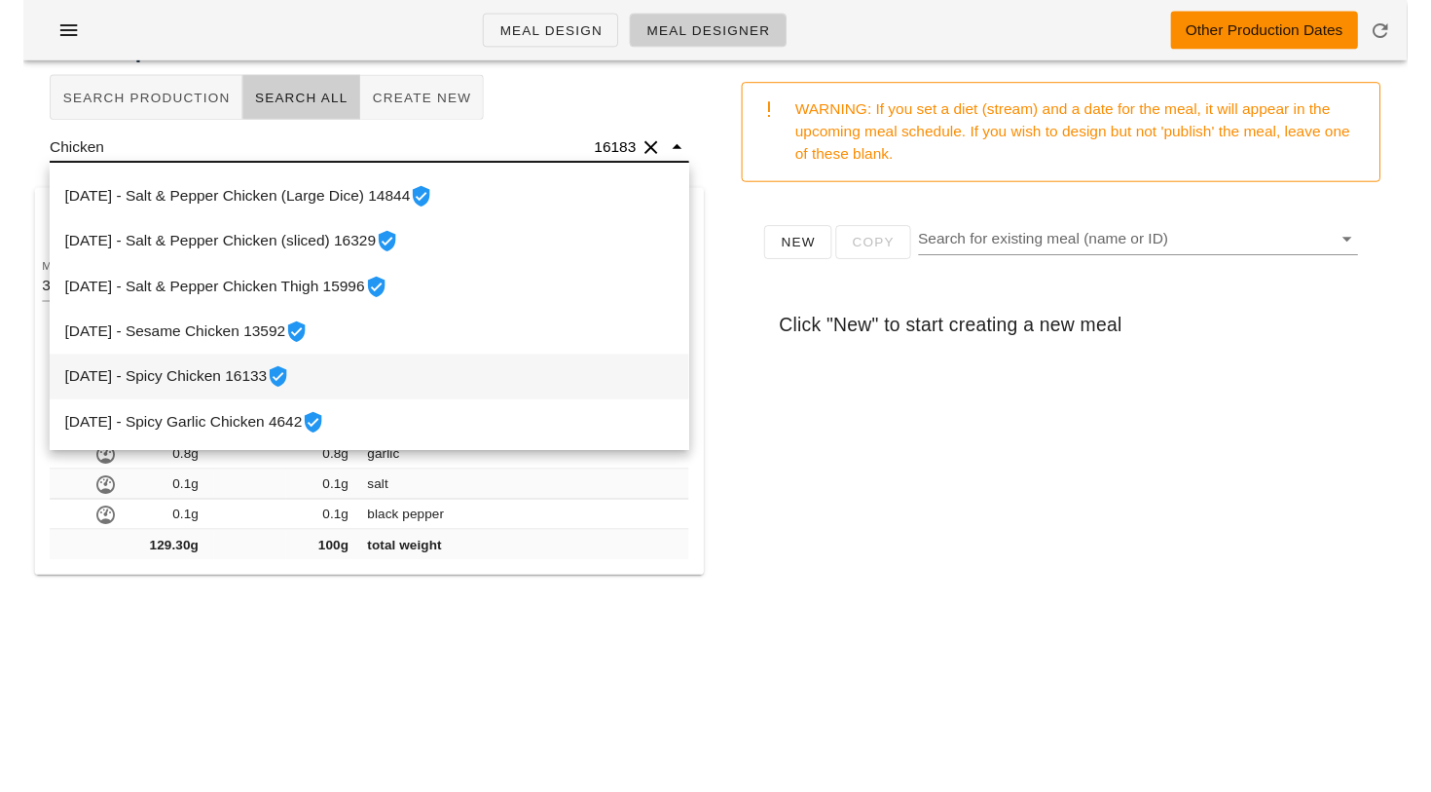
scroll to position [1864, 0]
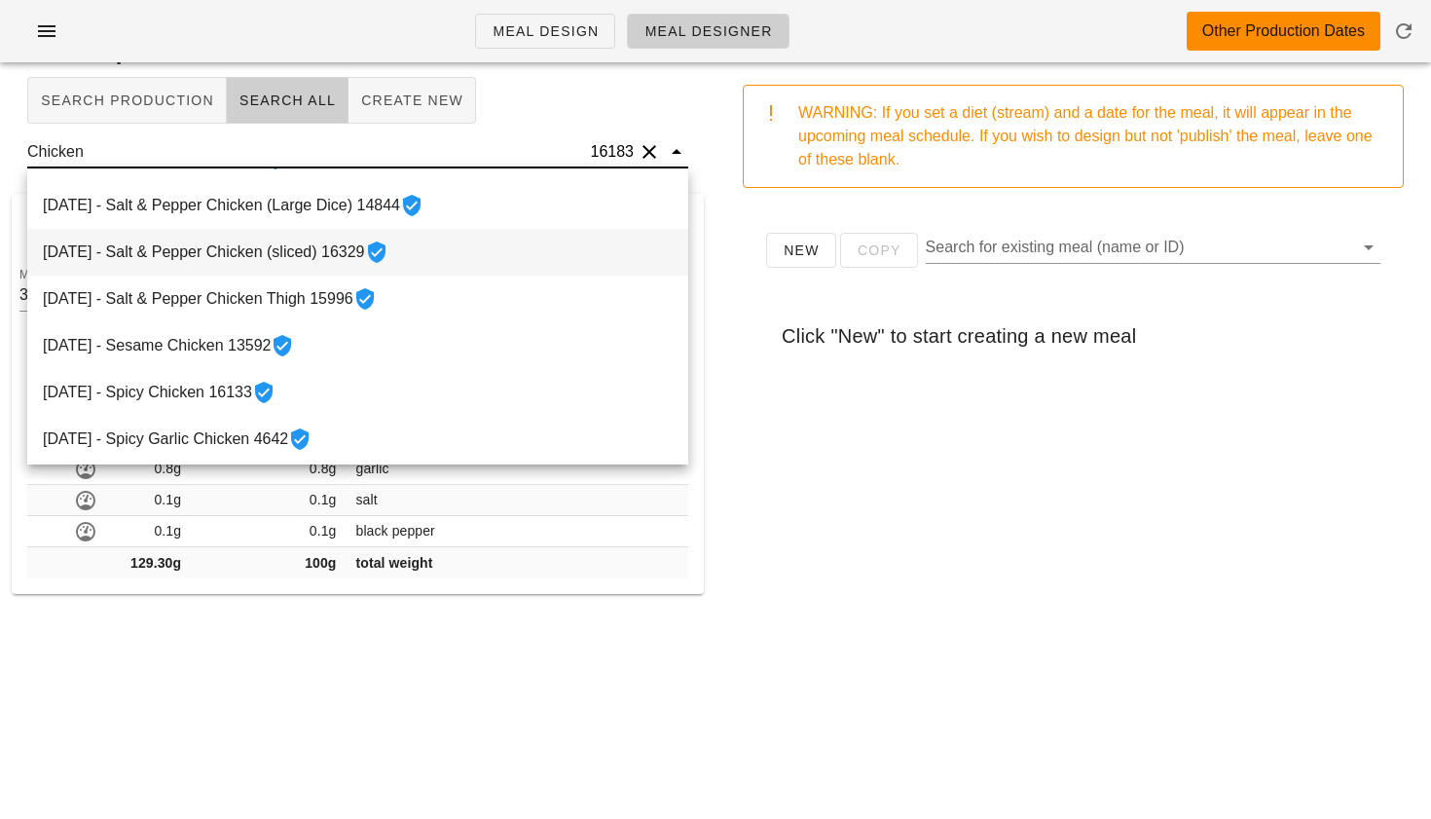
click at [162, 251] on div "2022-06-19 - Salt & Pepper Chicken (sliced) 16329" at bounding box center [357, 252] width 661 height 47
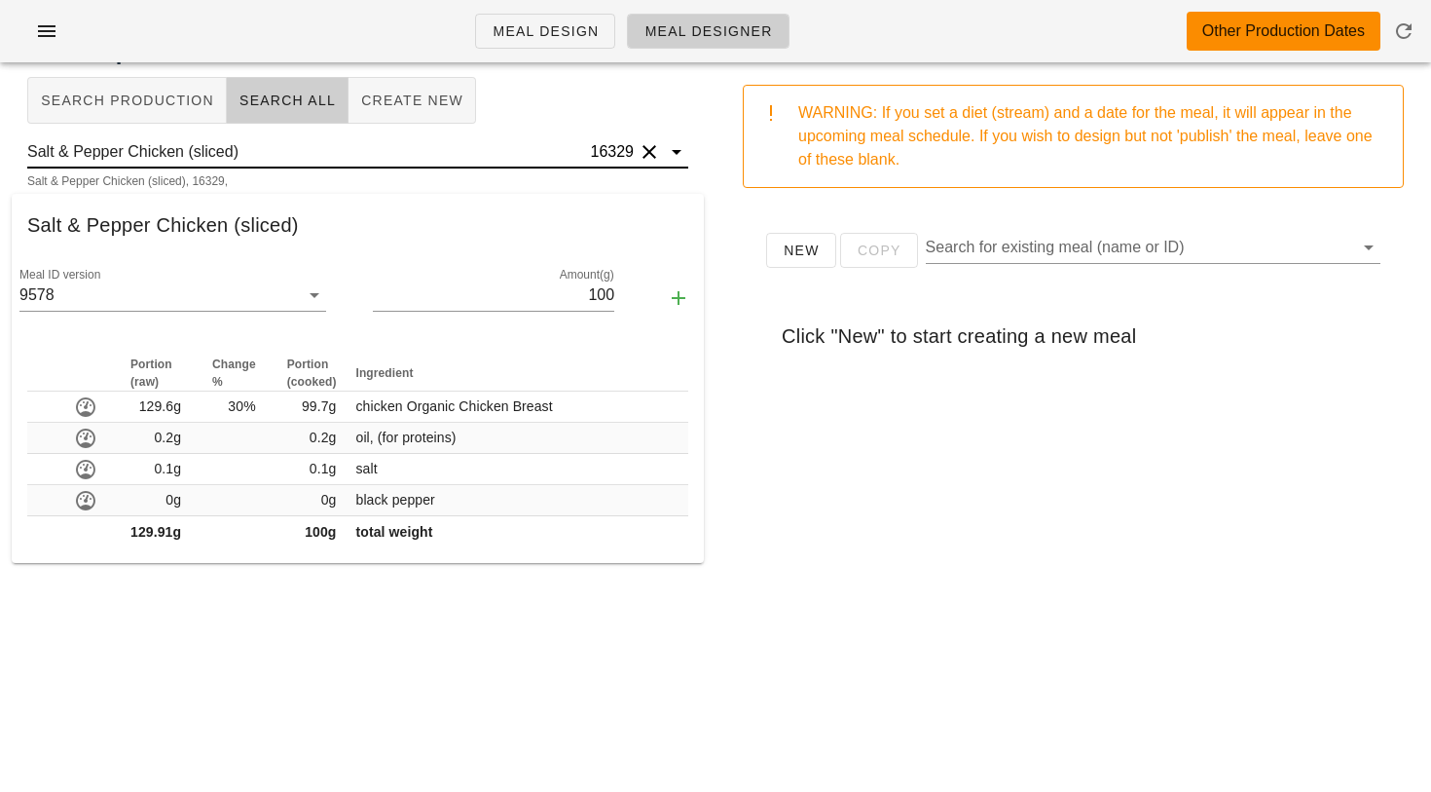
type input "Salt & Pepper Chicken (sliced)"
